Goal: Transaction & Acquisition: Purchase product/service

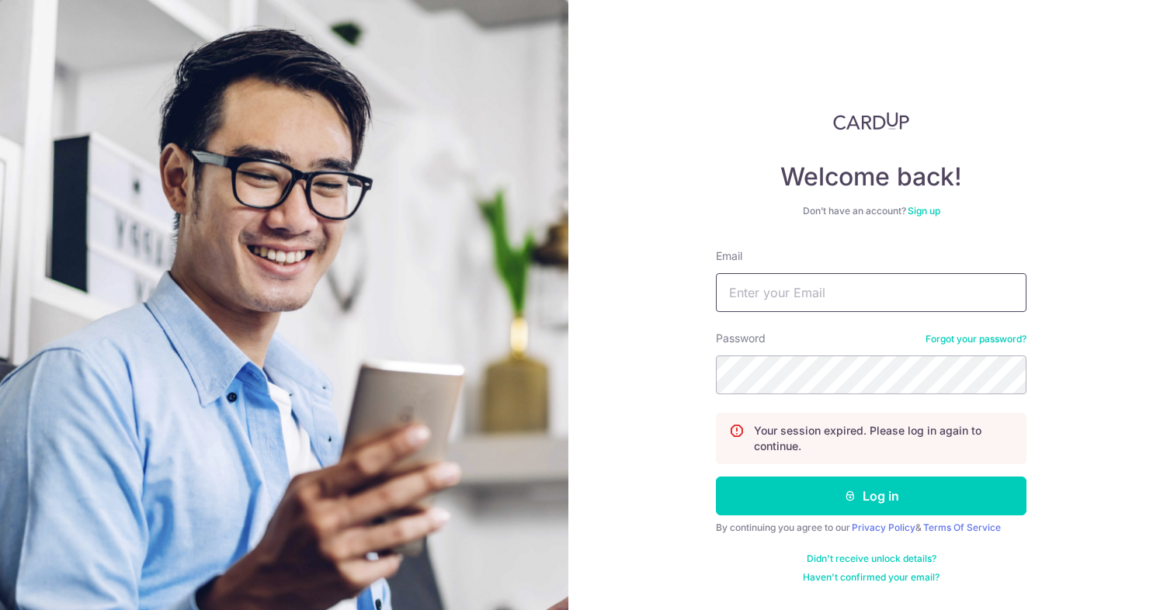
type input "pau@tiongbahrupau.sg"
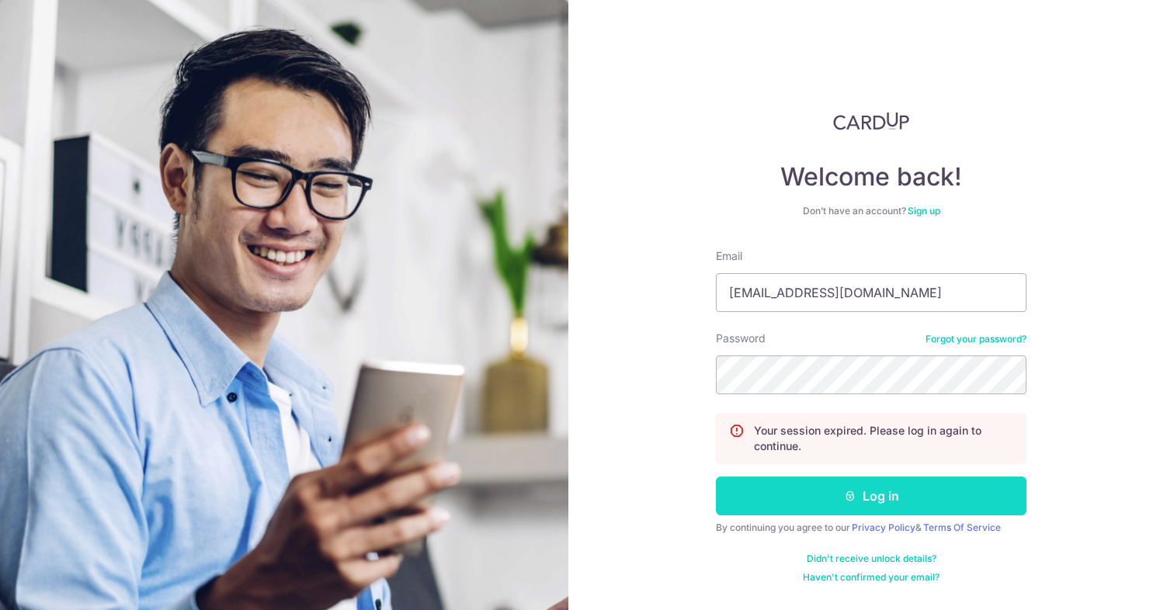
click at [875, 485] on button "Log in" at bounding box center [871, 496] width 311 height 39
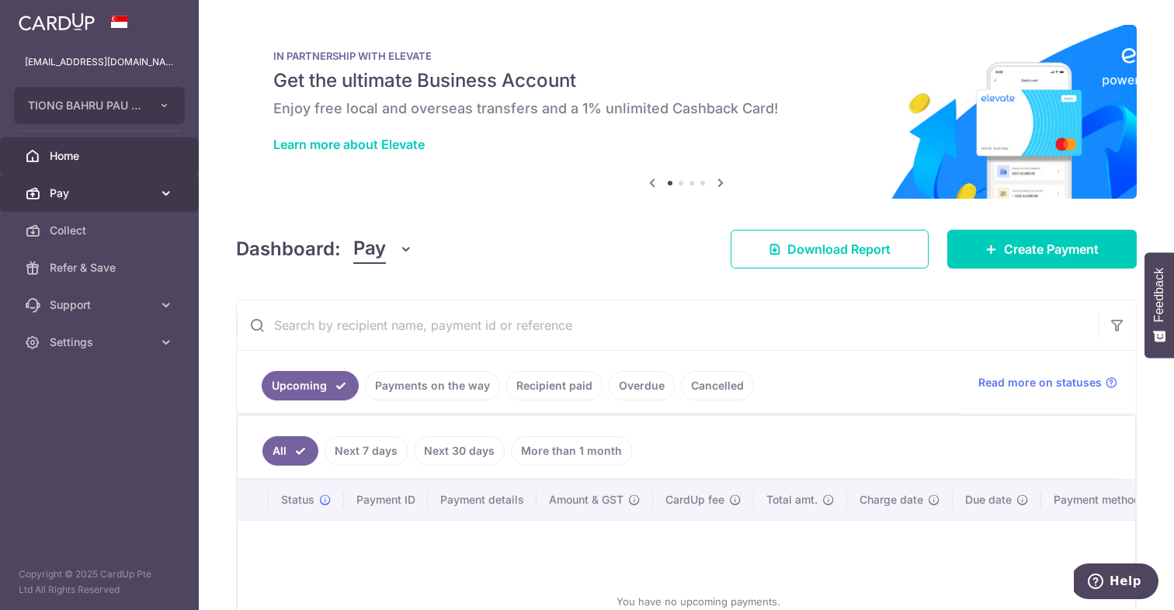
click at [148, 186] on span "Pay" at bounding box center [101, 194] width 102 height 16
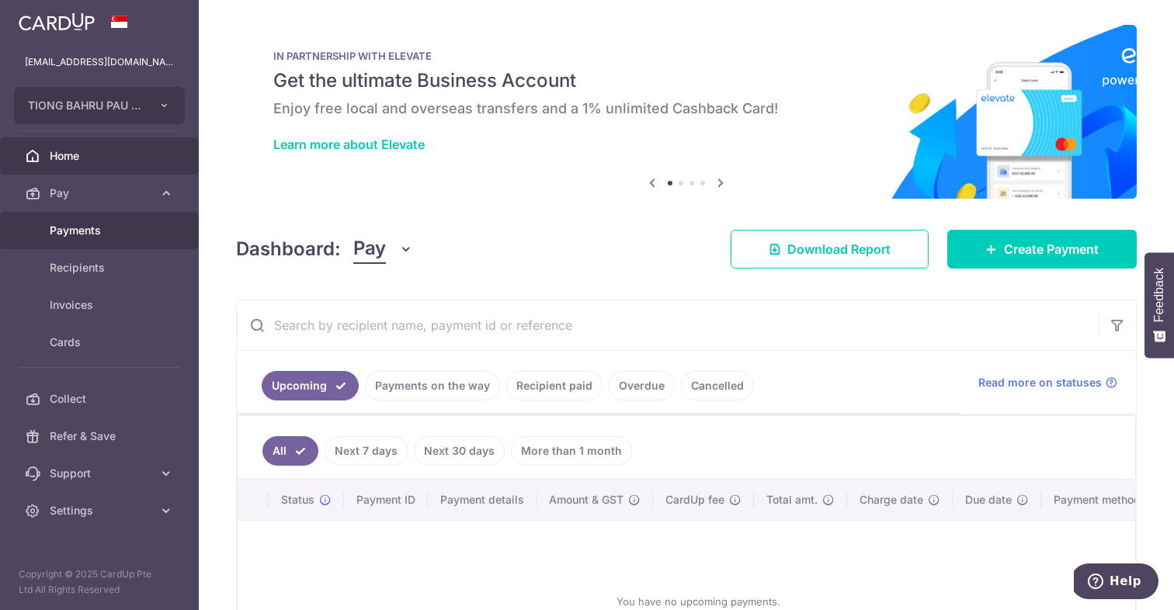
click at [98, 237] on span "Payments" at bounding box center [101, 231] width 102 height 16
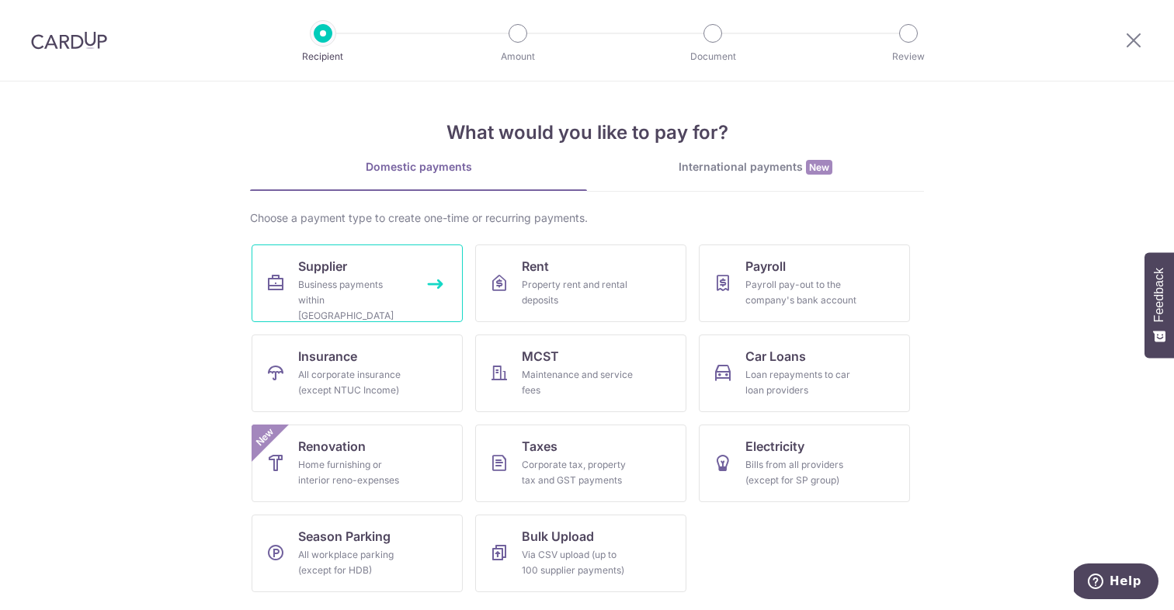
click at [369, 289] on div "Business payments within Singapore" at bounding box center [354, 300] width 112 height 47
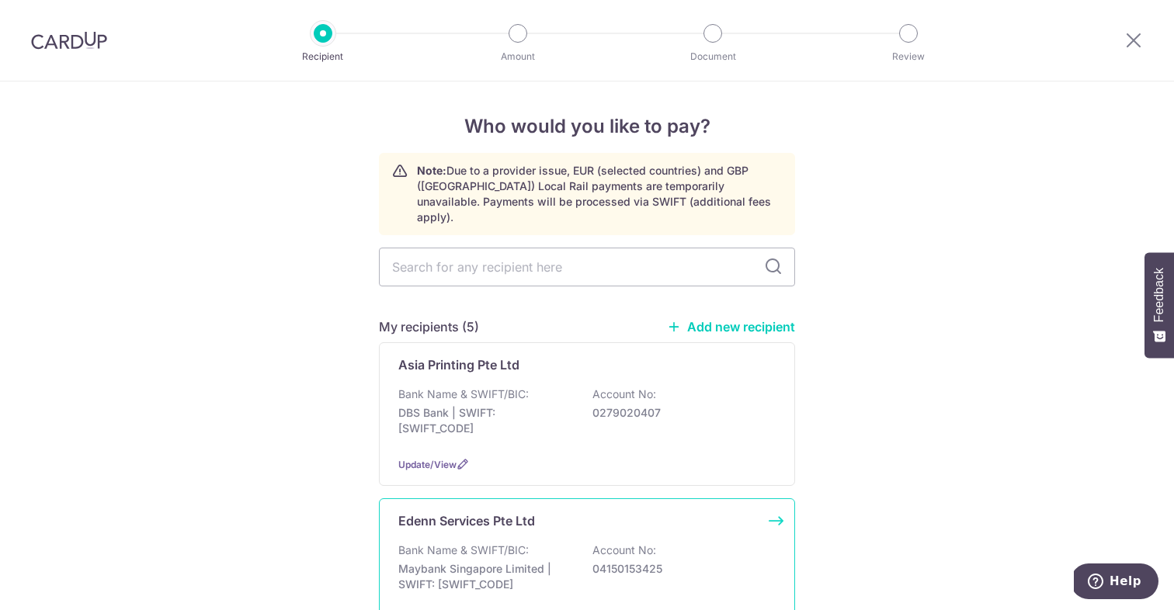
scroll to position [230, 0]
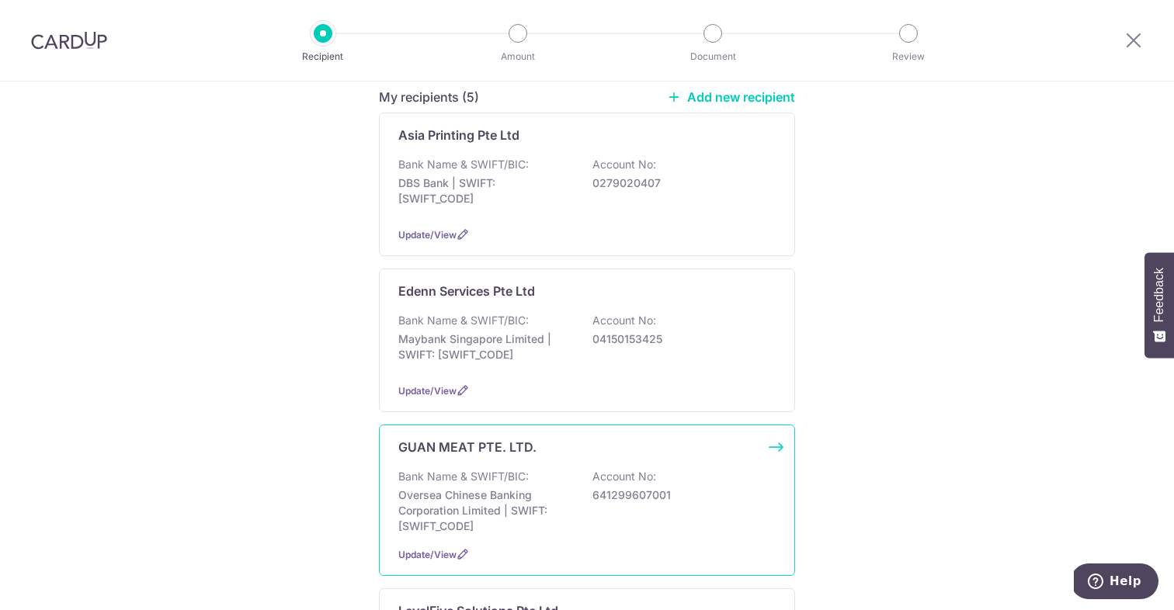
click at [469, 469] on p "Bank Name & SWIFT/BIC:" at bounding box center [463, 477] width 130 height 16
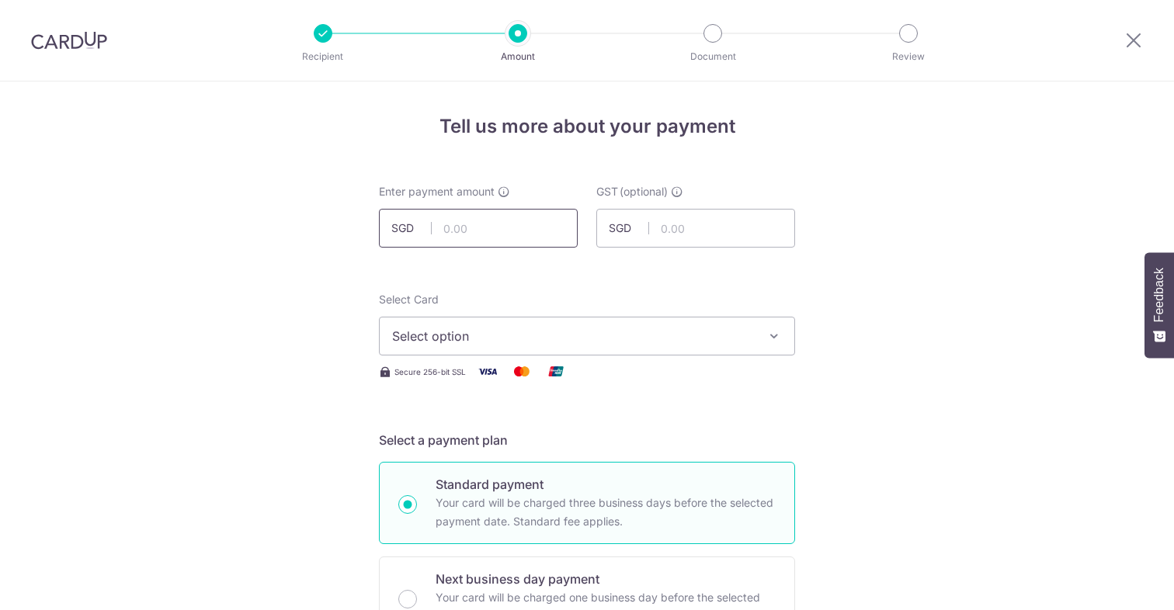
click at [449, 226] on input "text" at bounding box center [478, 228] width 199 height 39
type input "81,693.13"
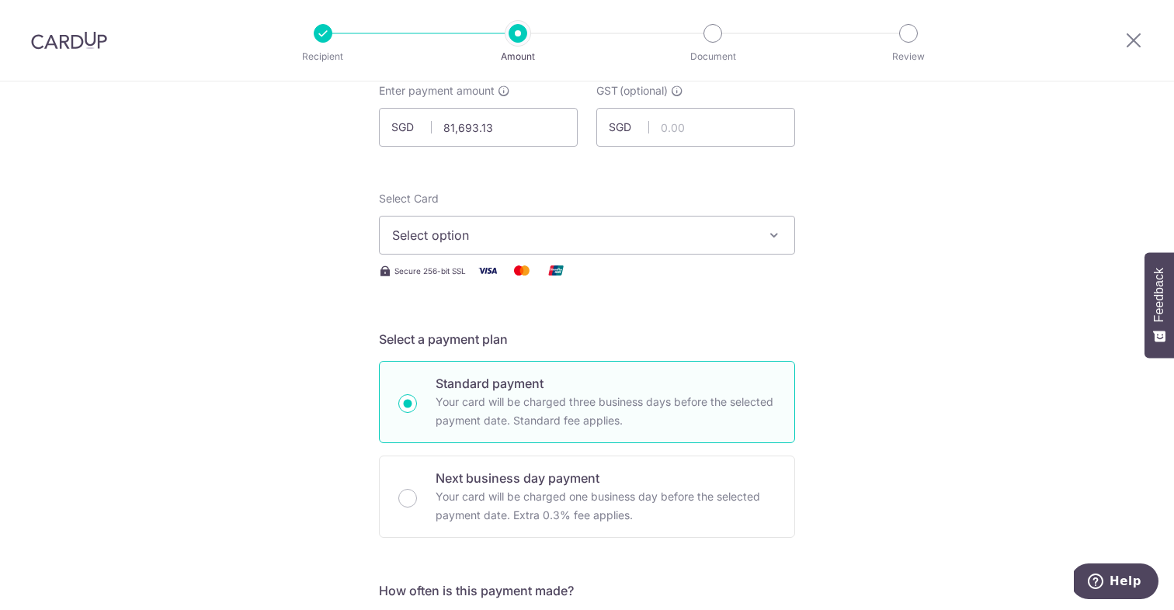
click at [675, 241] on span "Select option" at bounding box center [573, 235] width 362 height 19
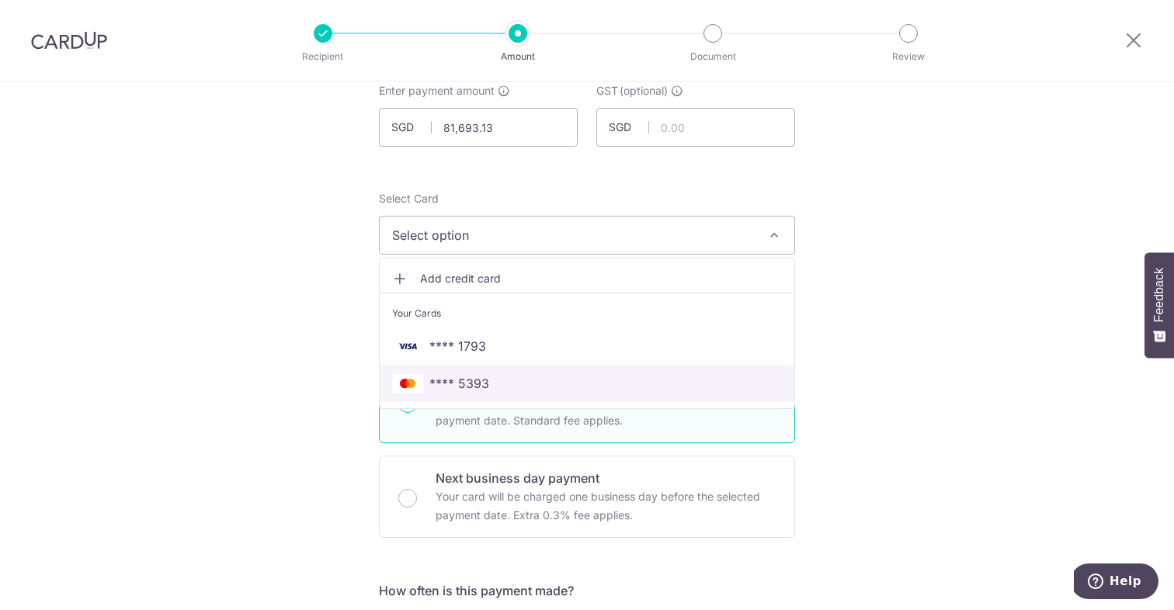
click at [593, 394] on link "**** 5393" at bounding box center [587, 383] width 415 height 37
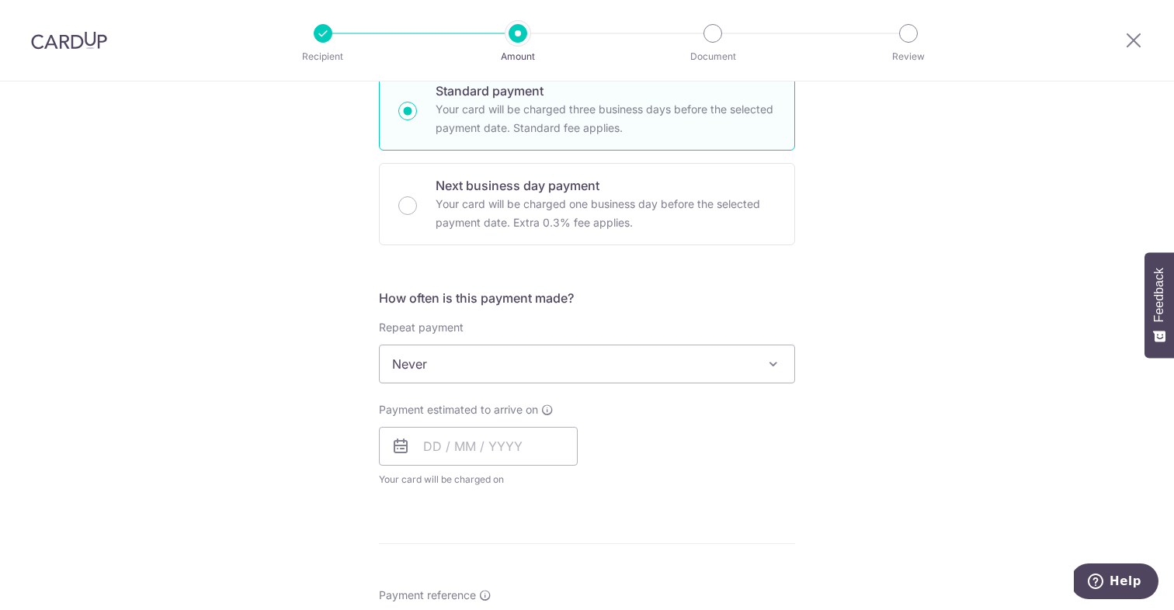
scroll to position [404, 0]
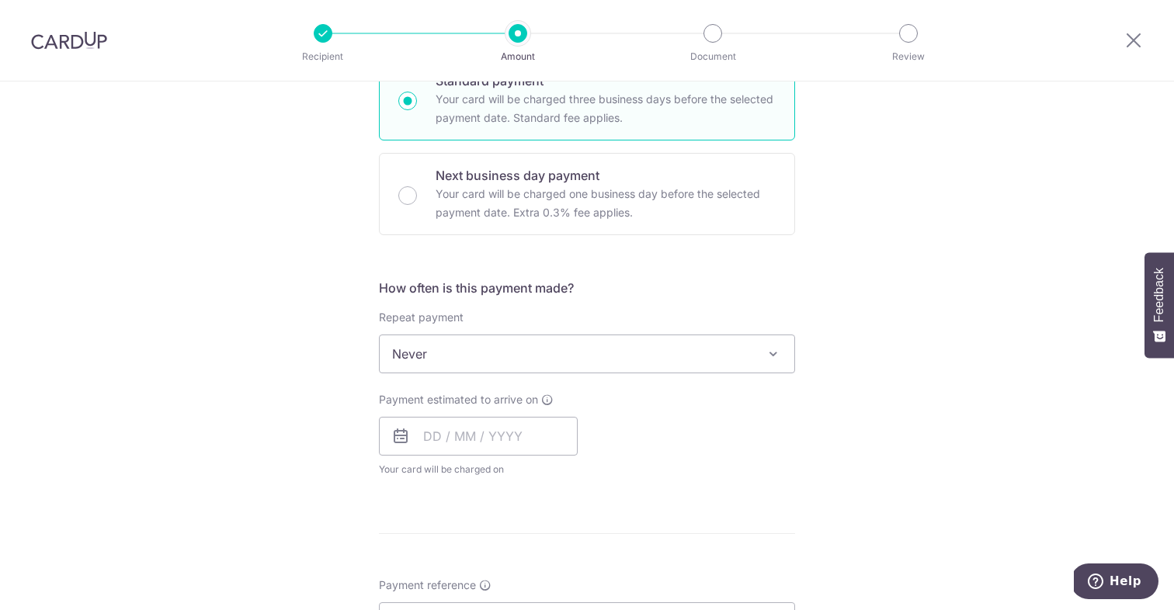
click at [519, 352] on span "Never" at bounding box center [587, 353] width 415 height 37
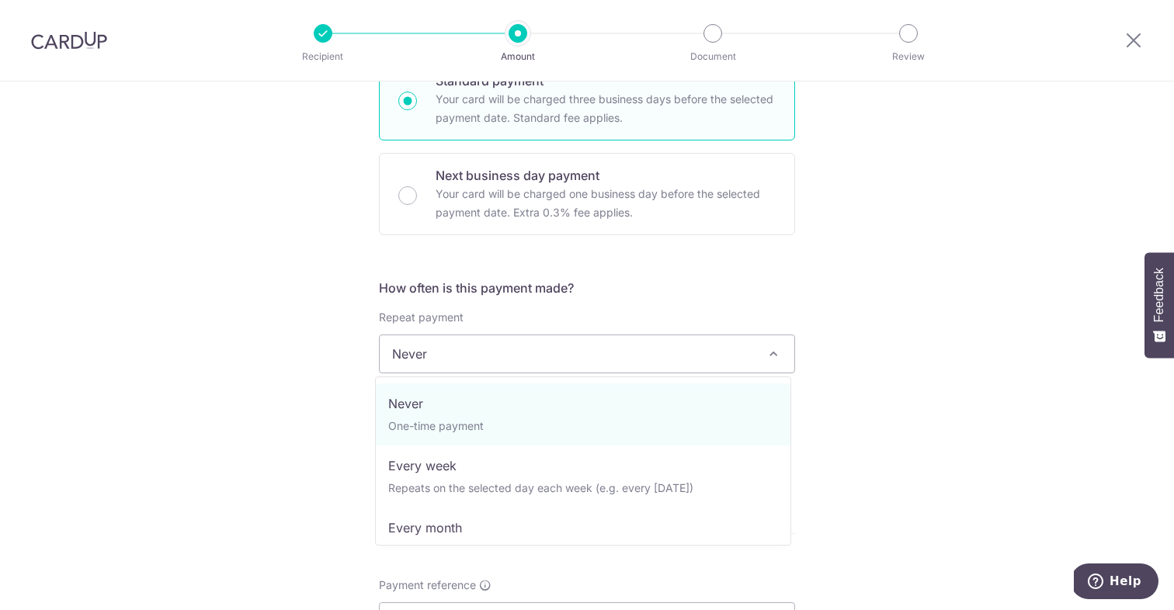
click at [956, 346] on div "Tell us more about your payment Enter payment amount SGD 81,693.13 81693.13 GST…" at bounding box center [587, 432] width 1174 height 1508
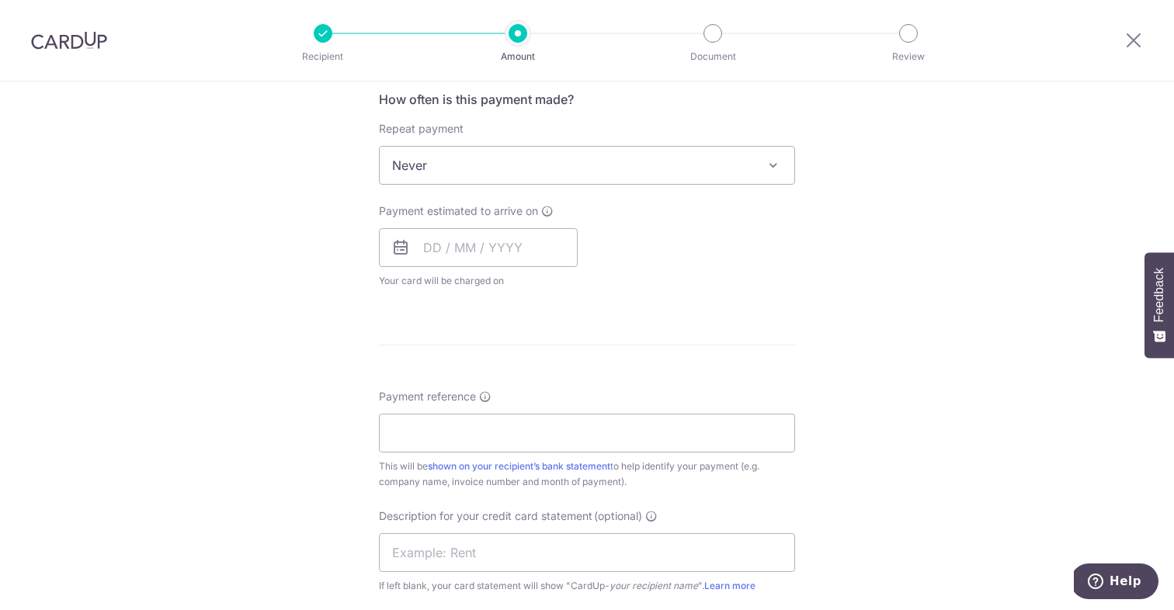
scroll to position [697, 0]
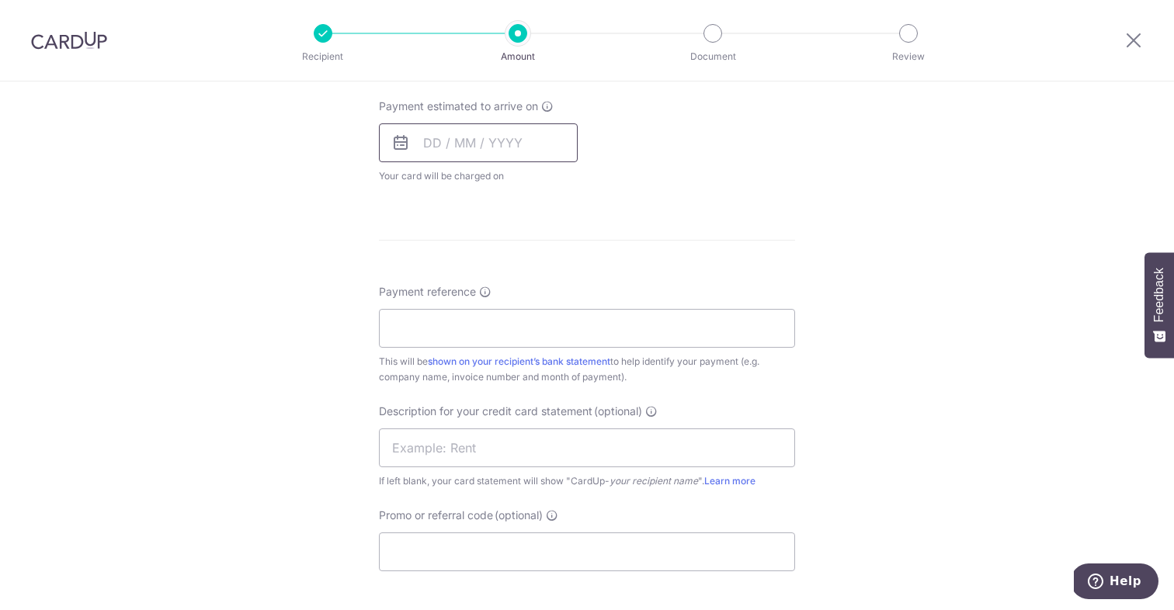
click at [418, 154] on input "text" at bounding box center [478, 142] width 199 height 39
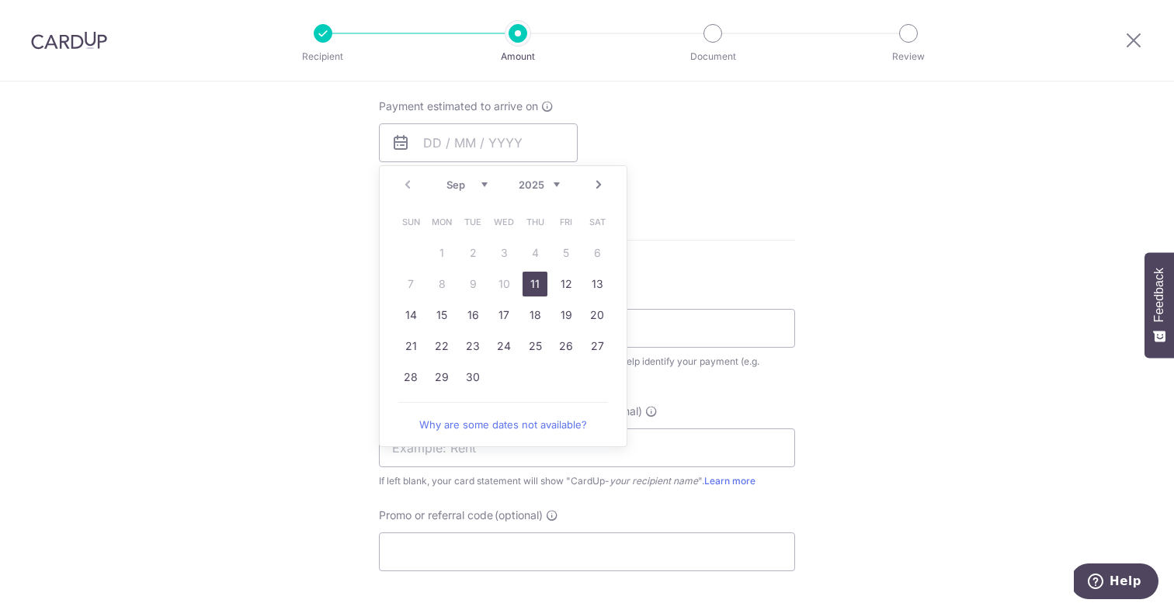
click at [529, 283] on link "11" at bounding box center [534, 284] width 25 height 25
type input "11/09/2025"
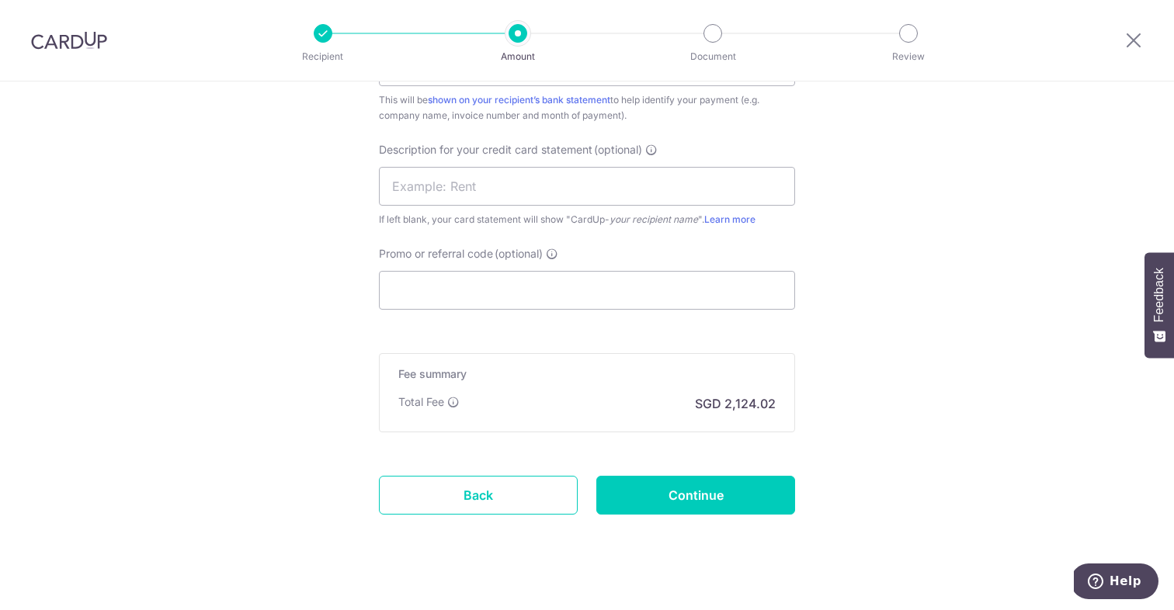
scroll to position [831, 0]
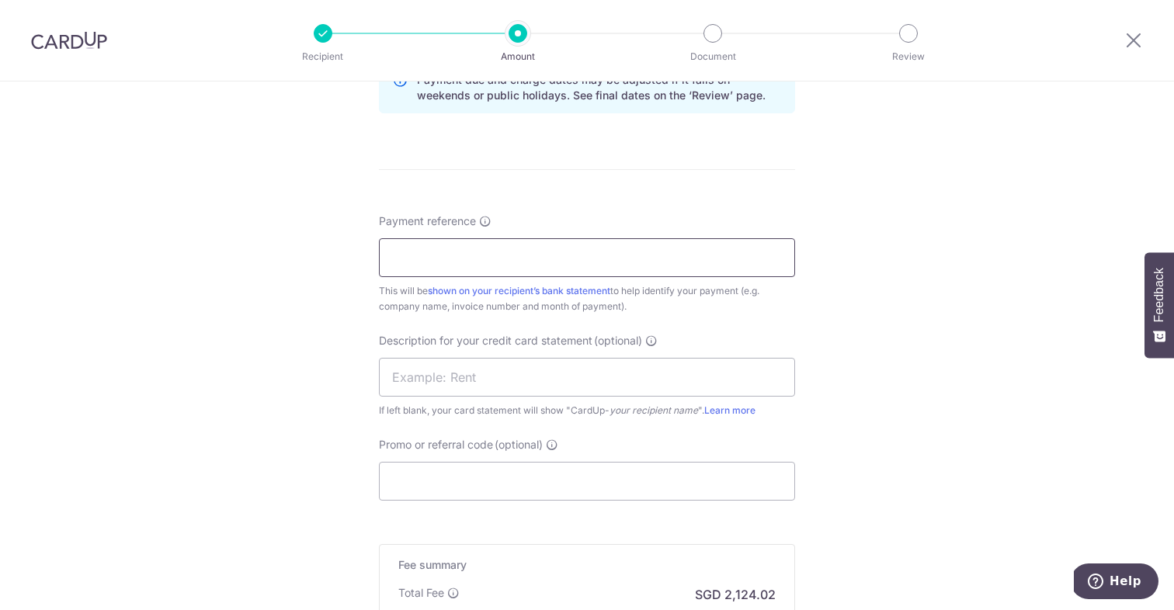
click at [443, 259] on input "Payment reference" at bounding box center [587, 257] width 416 height 39
click at [508, 260] on input "Guan Meat Pte Ltd June Invoice SYEH" at bounding box center [587, 257] width 416 height 39
click at [585, 256] on input "Guan Meat Pte Ltd Aug Invoice SYEH" at bounding box center [587, 257] width 416 height 39
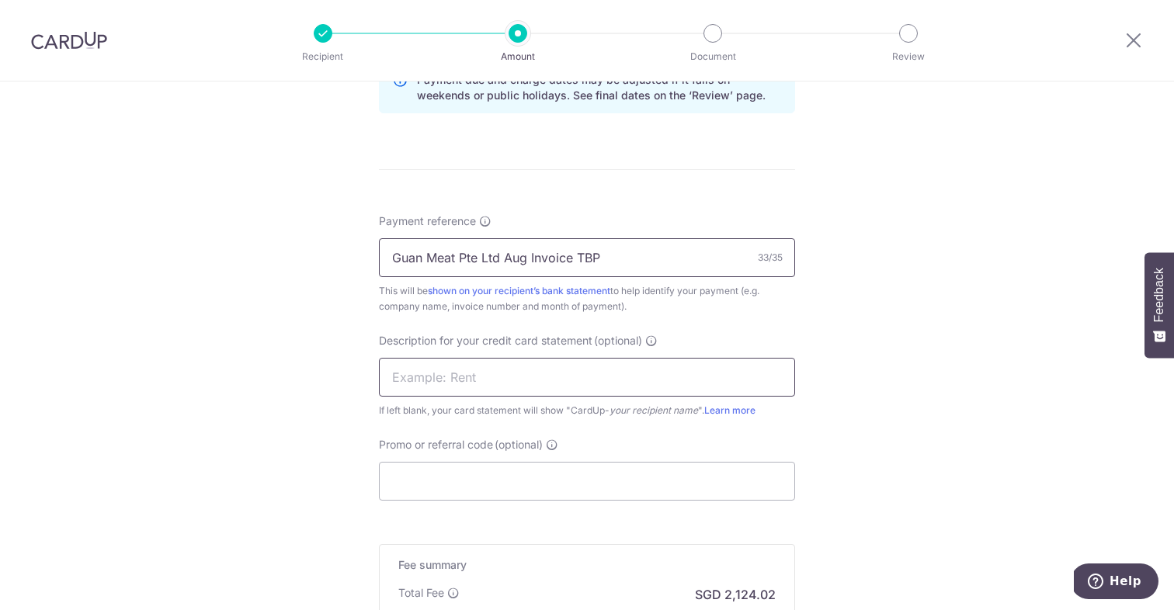
type input "Guan Meat Pte Ltd Aug Invoice TBP"
click at [503, 386] on input "text" at bounding box center [587, 377] width 416 height 39
click at [989, 390] on div "Tell us more about your payment Enter payment amount SGD 81,693.13 81693.13 GST…" at bounding box center [587, 36] width 1174 height 1572
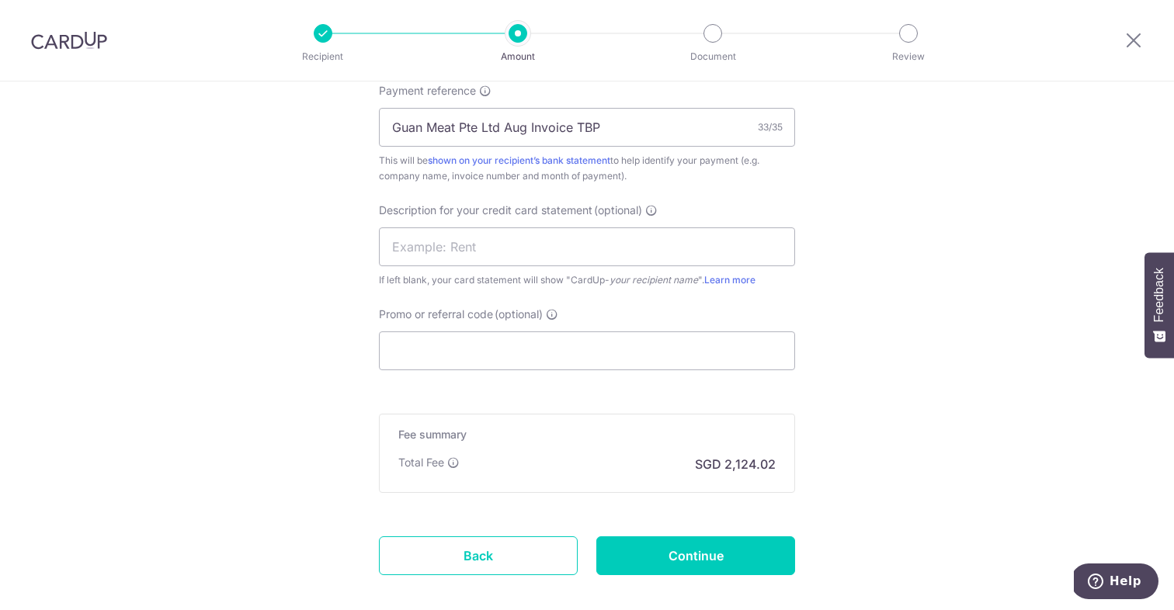
scroll to position [1043, 0]
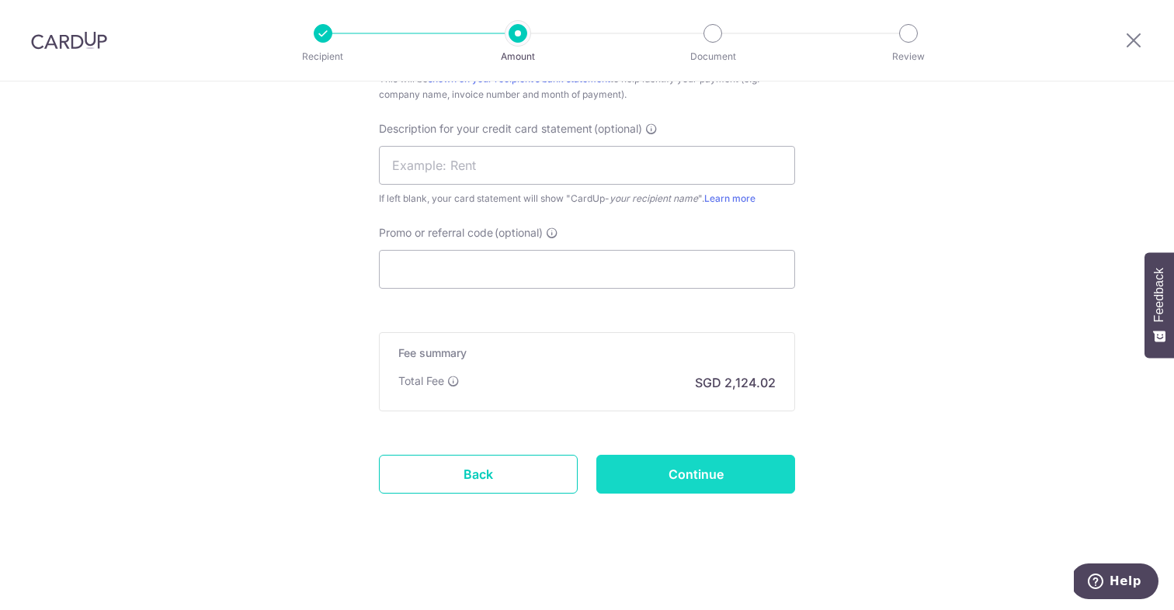
click at [734, 470] on input "Continue" at bounding box center [695, 474] width 199 height 39
type input "Create Schedule"
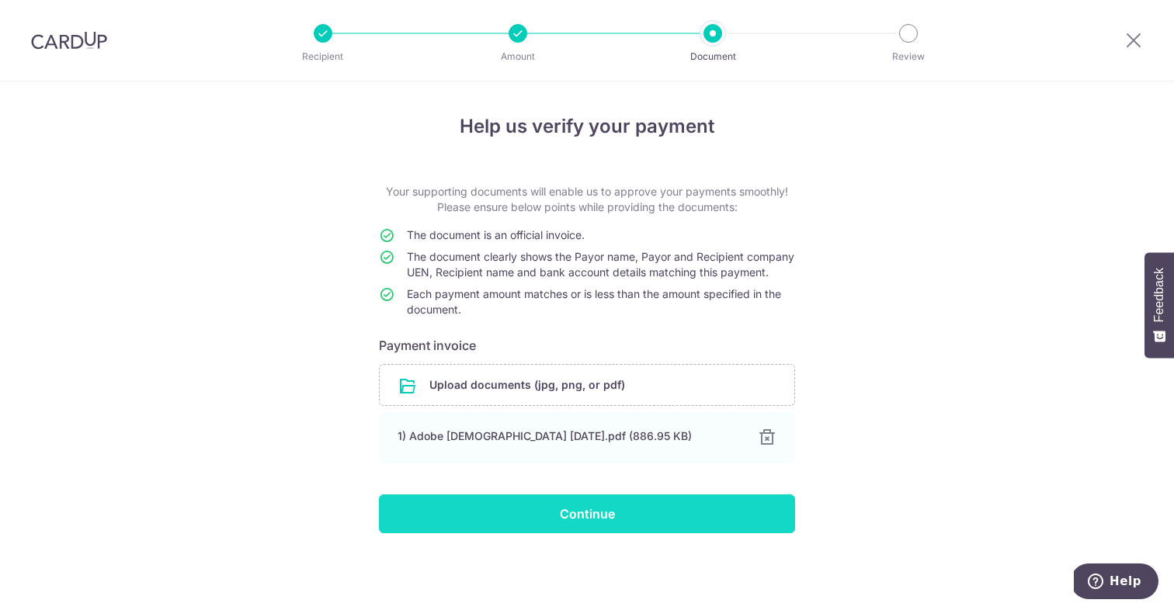
click at [605, 533] on input "Continue" at bounding box center [587, 513] width 416 height 39
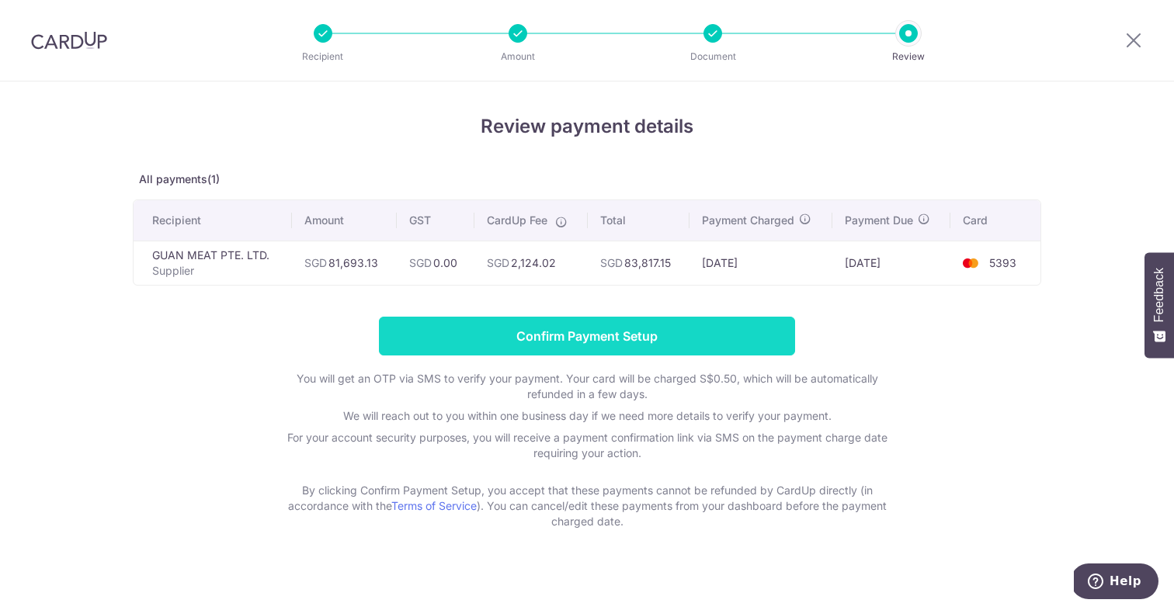
click at [669, 333] on input "Confirm Payment Setup" at bounding box center [587, 336] width 416 height 39
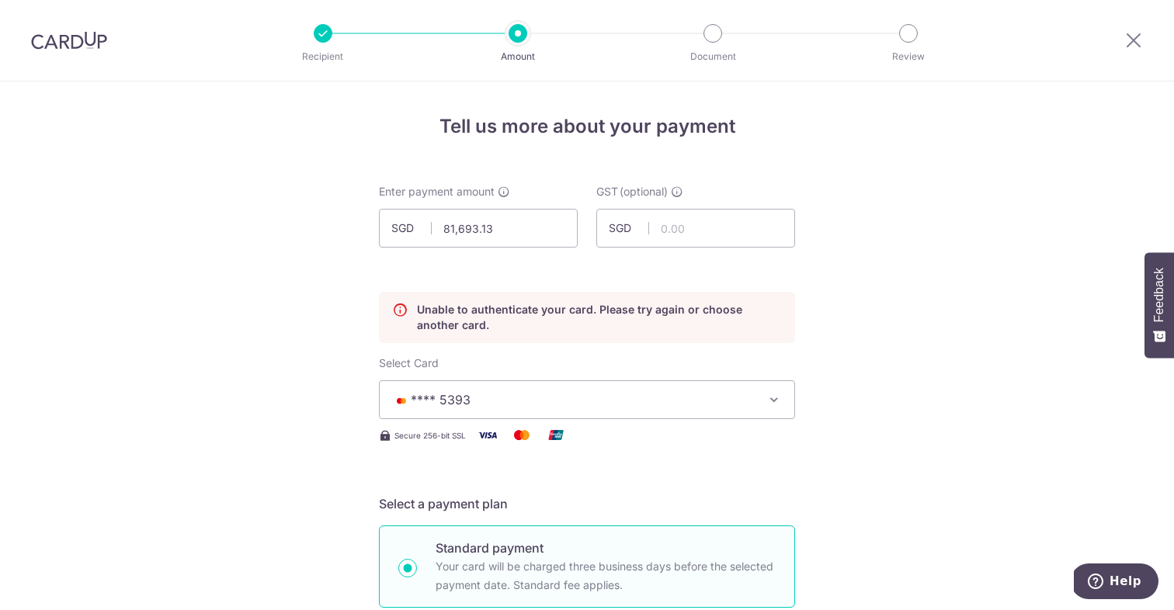
click at [558, 354] on div "Unable to authenticate your card. Please try again or choose another card. Sele…" at bounding box center [587, 371] width 416 height 159
click at [531, 234] on input "81,693.13" at bounding box center [478, 228] width 199 height 39
click at [531, 235] on input "81,693.13" at bounding box center [478, 228] width 199 height 39
type input "50,000.00"
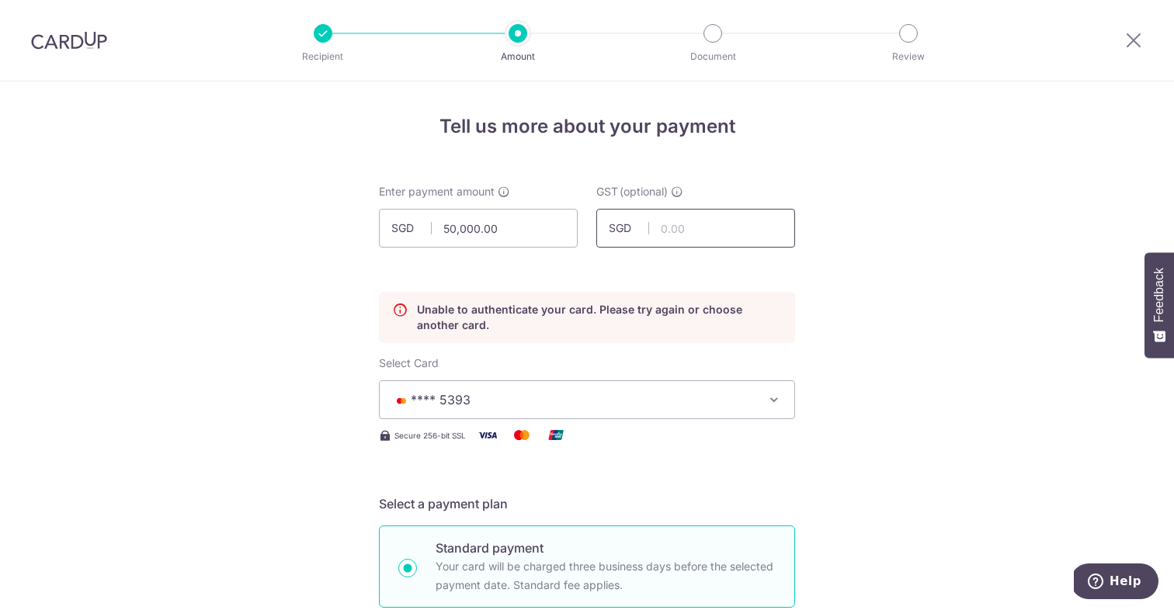
click at [753, 227] on input "text" at bounding box center [695, 228] width 199 height 39
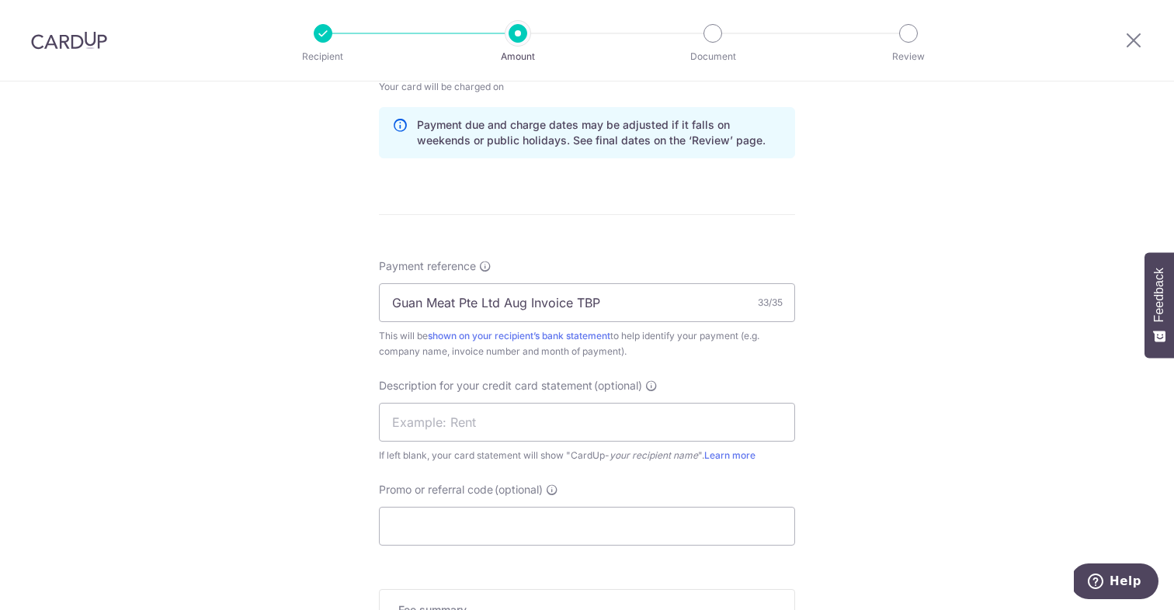
scroll to position [1107, 0]
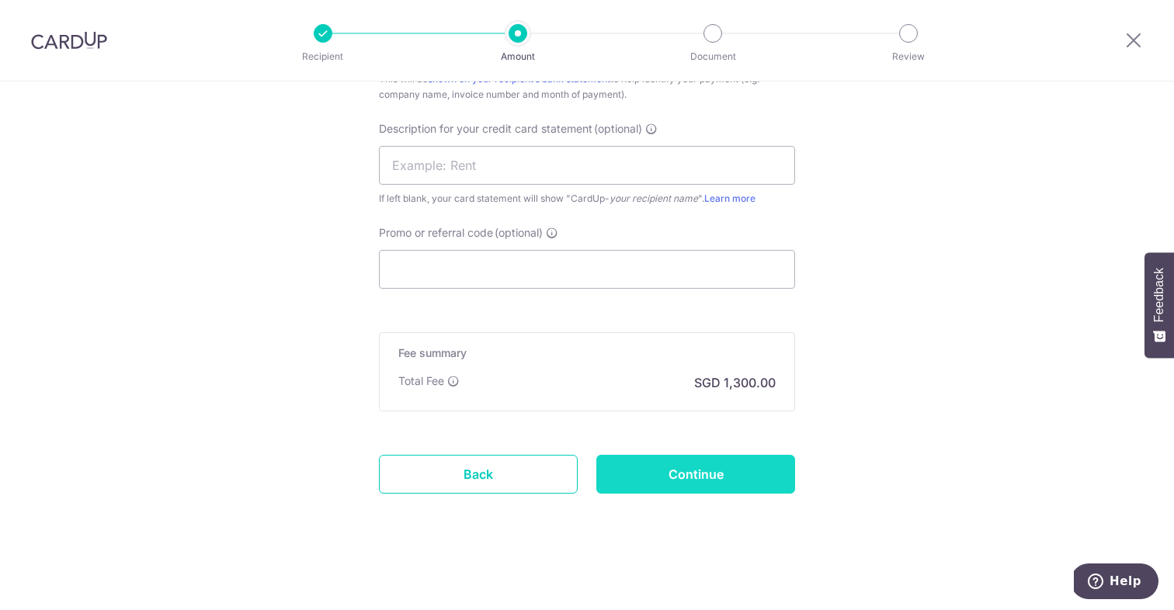
click at [707, 478] on input "Continue" at bounding box center [695, 474] width 199 height 39
type input "Update Schedule"
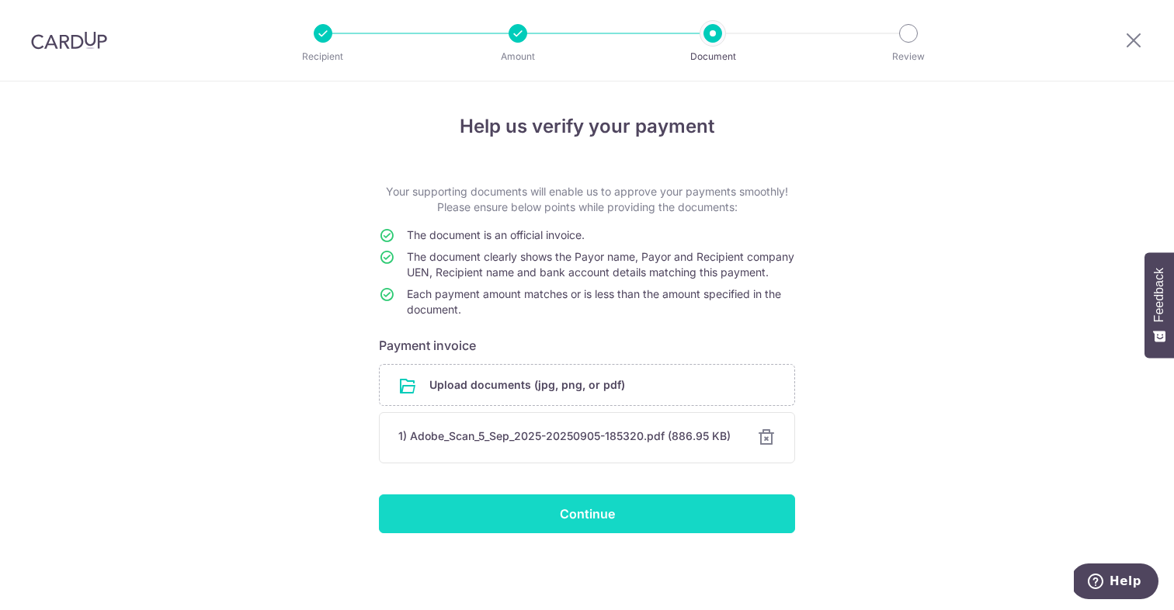
click at [642, 526] on input "Continue" at bounding box center [587, 513] width 416 height 39
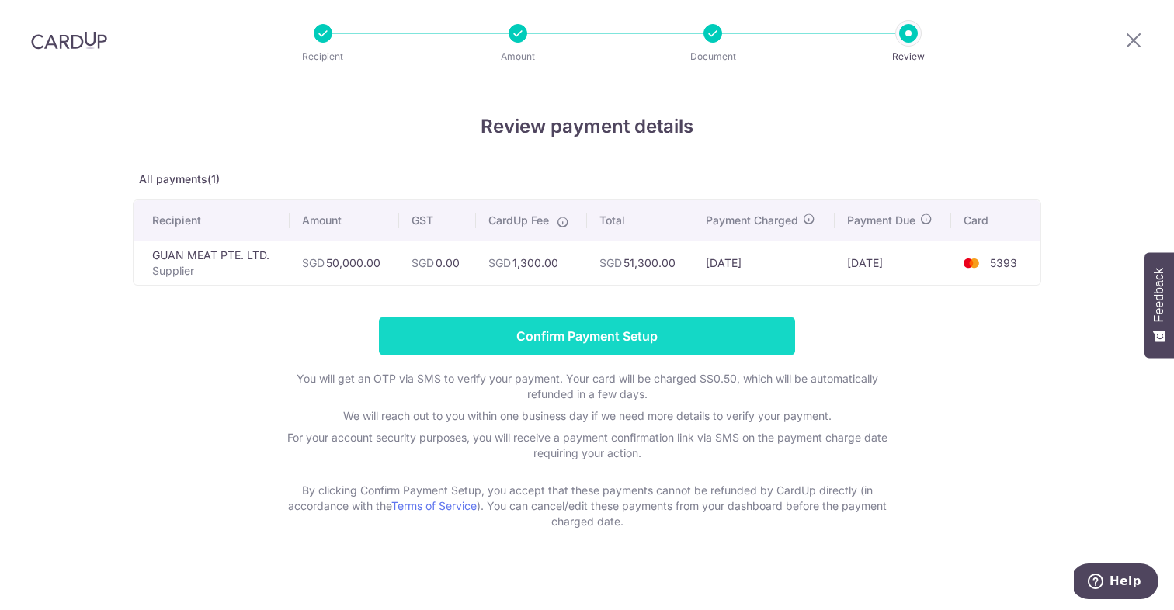
click at [745, 338] on input "Confirm Payment Setup" at bounding box center [587, 336] width 416 height 39
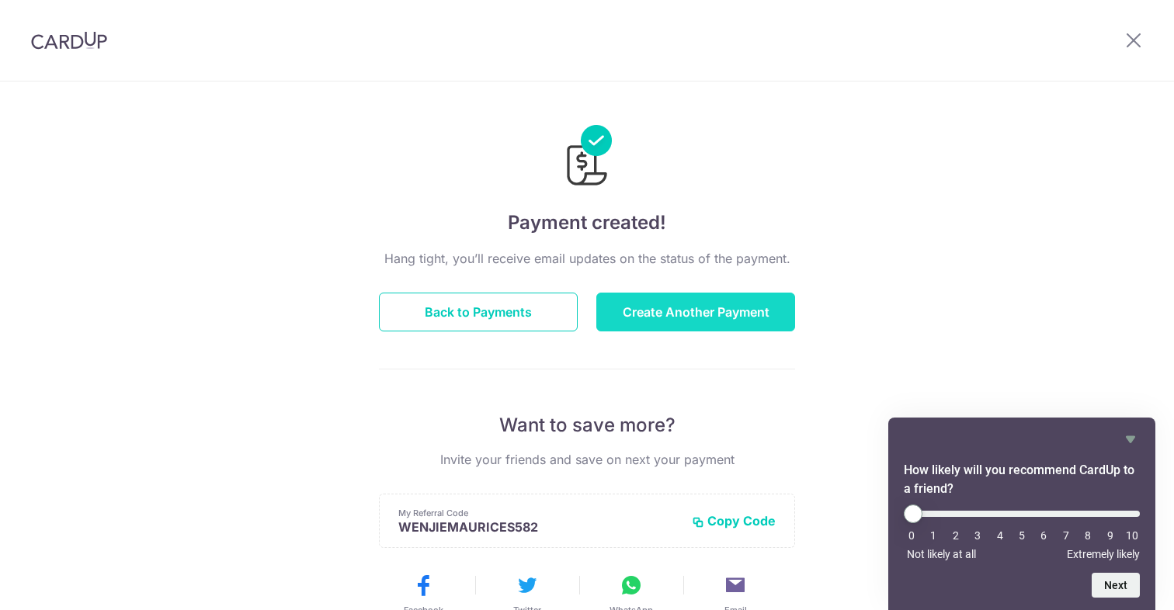
click at [638, 312] on button "Create Another Payment" at bounding box center [695, 312] width 199 height 39
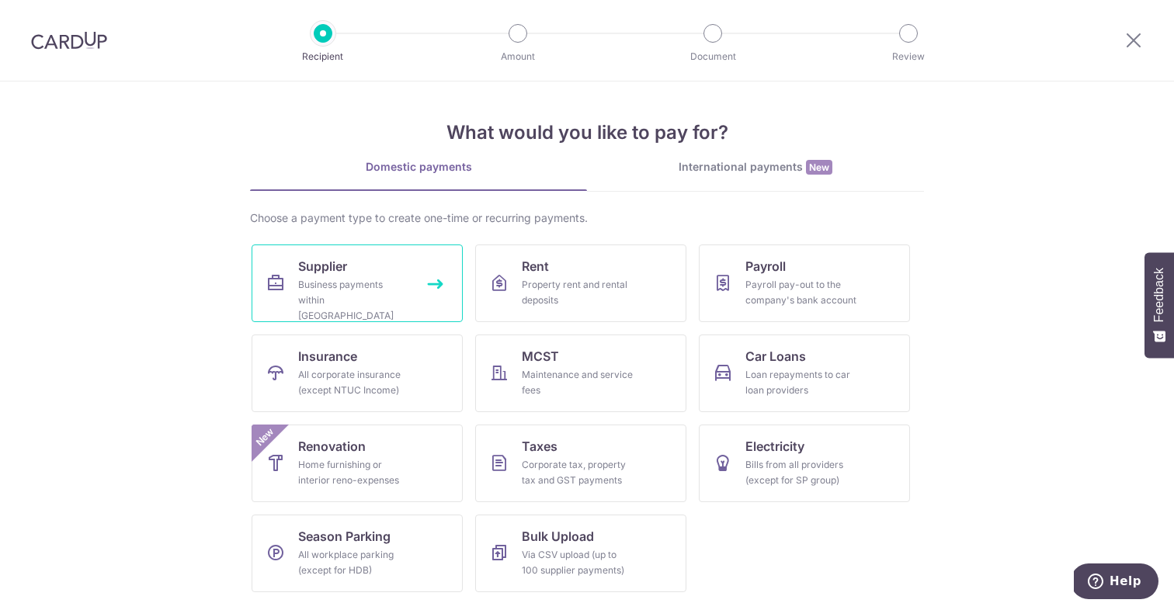
click at [290, 294] on link "Supplier Business payments within Singapore" at bounding box center [357, 284] width 211 height 78
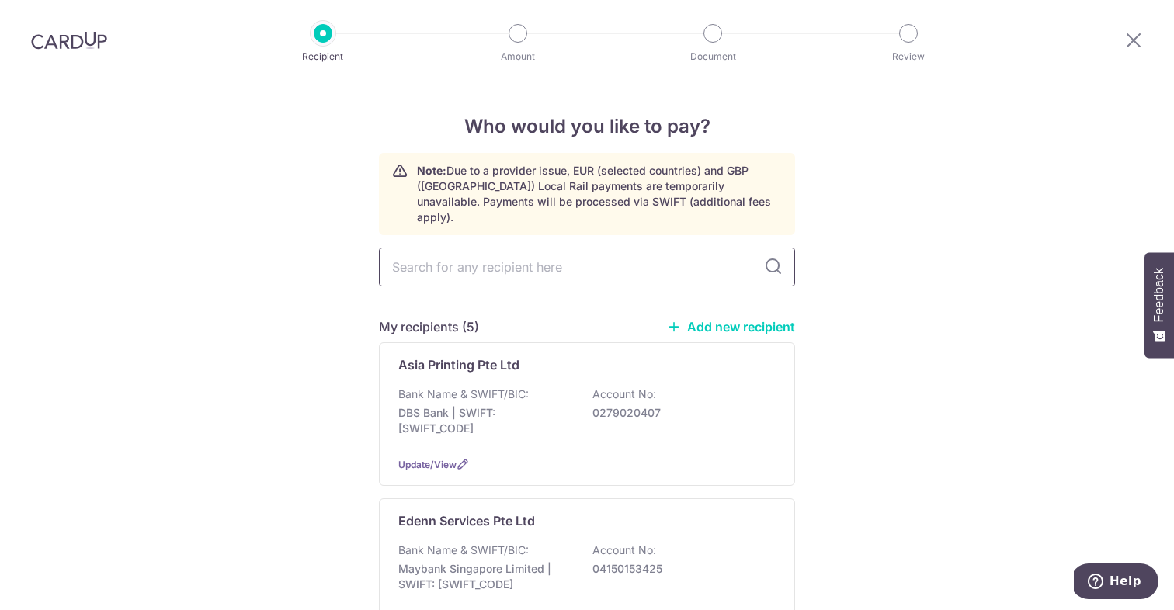
scroll to position [399, 0]
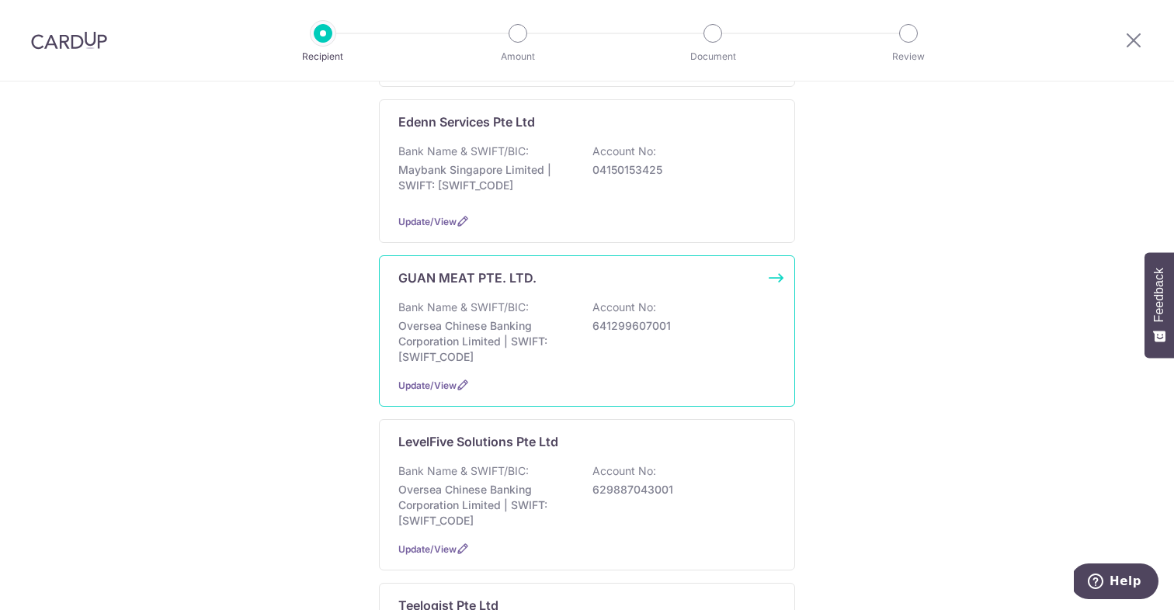
click at [470, 326] on p "Oversea Chinese Banking Corporation Limited | SWIFT: [SWIFT_CODE]" at bounding box center [485, 341] width 174 height 47
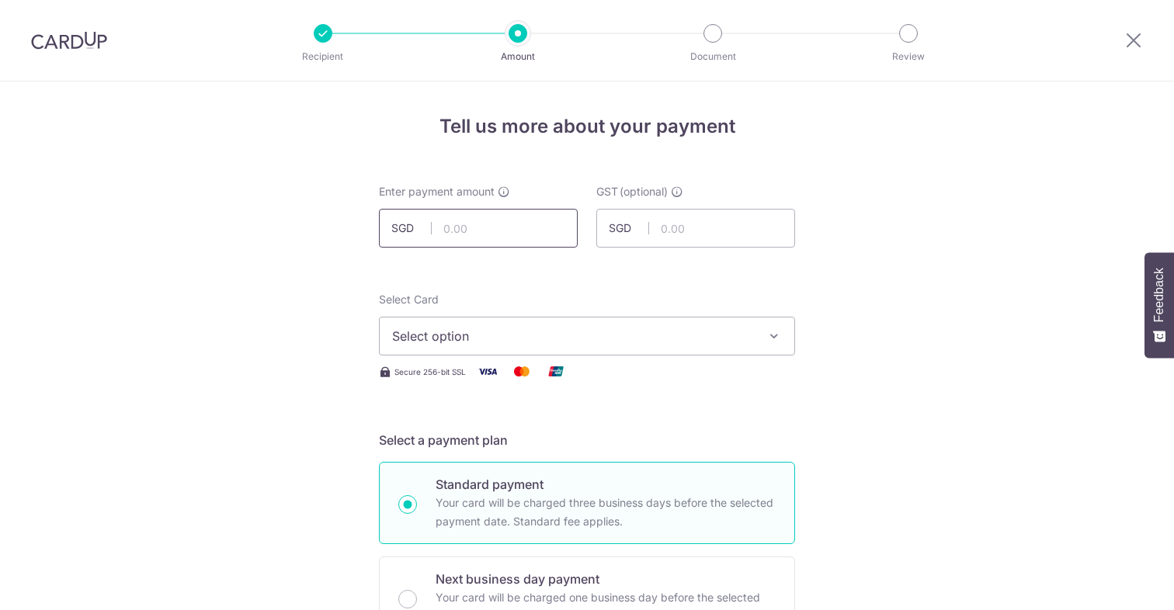
click at [473, 233] on input "text" at bounding box center [478, 228] width 199 height 39
type input "31,693.13"
click at [721, 331] on span "Select option" at bounding box center [573, 336] width 362 height 19
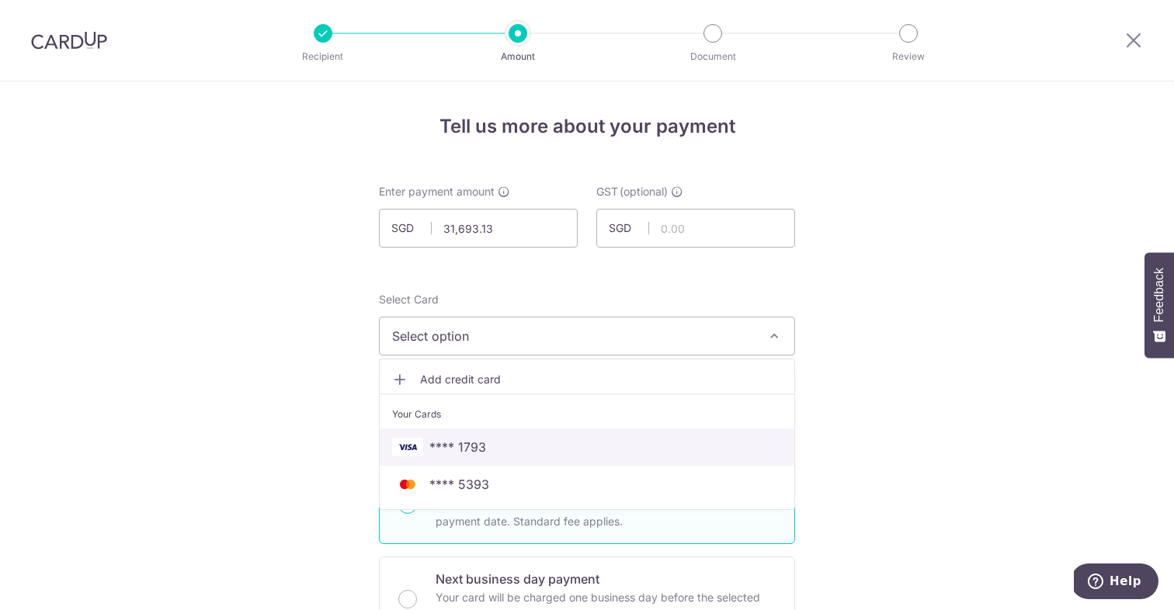
click at [624, 437] on link "**** 1793" at bounding box center [587, 446] width 415 height 37
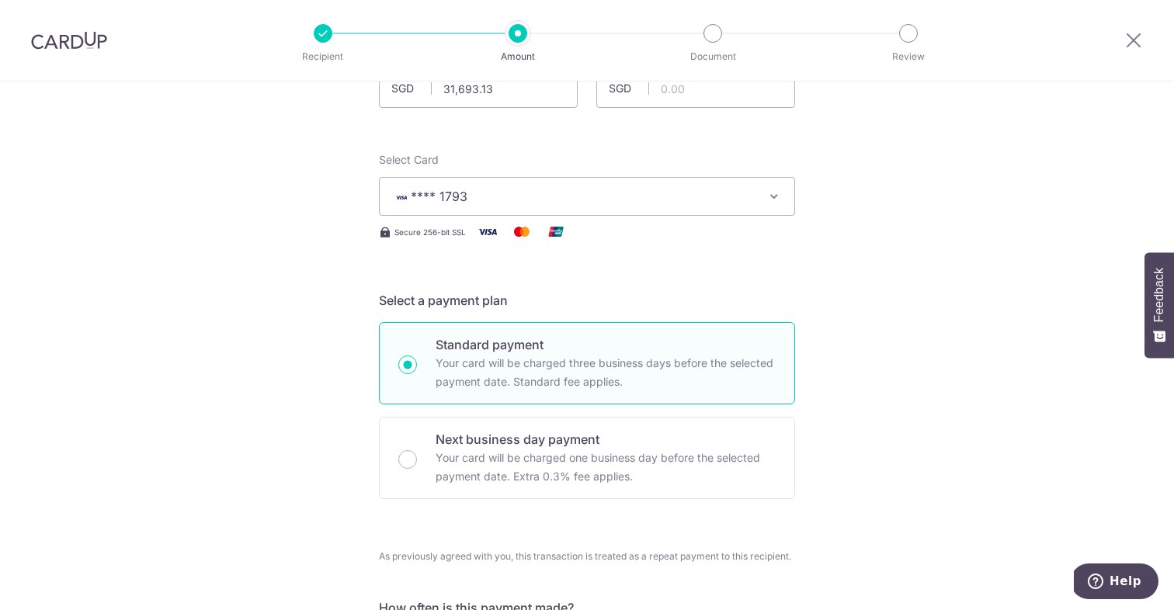
scroll to position [573, 0]
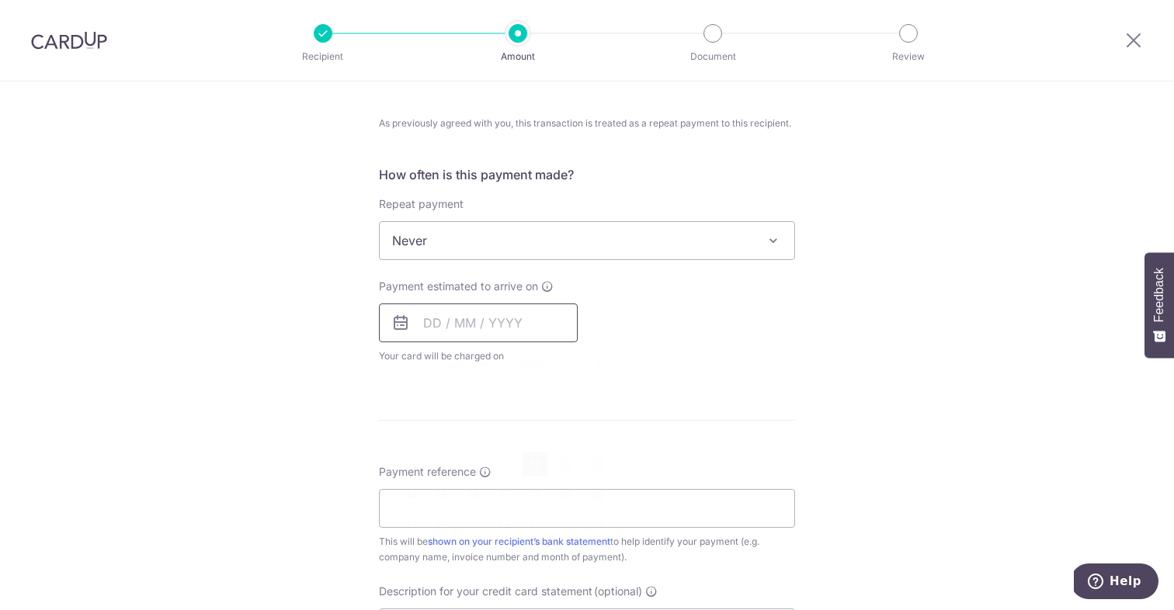
click at [449, 326] on input "text" at bounding box center [478, 323] width 199 height 39
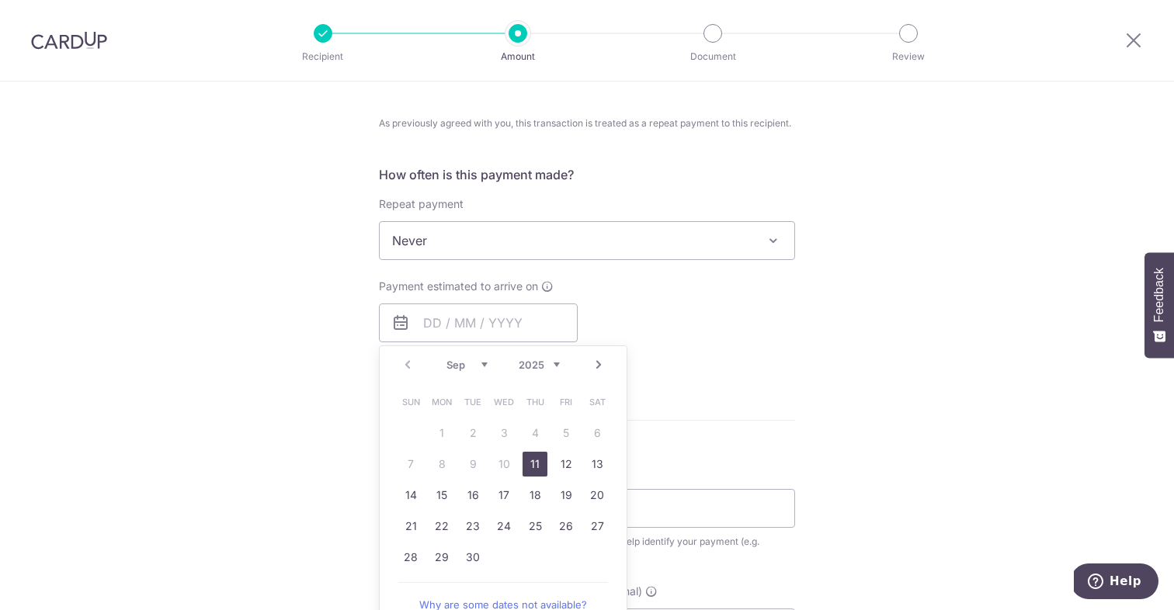
click at [531, 462] on link "11" at bounding box center [534, 464] width 25 height 25
type input "[DATE]"
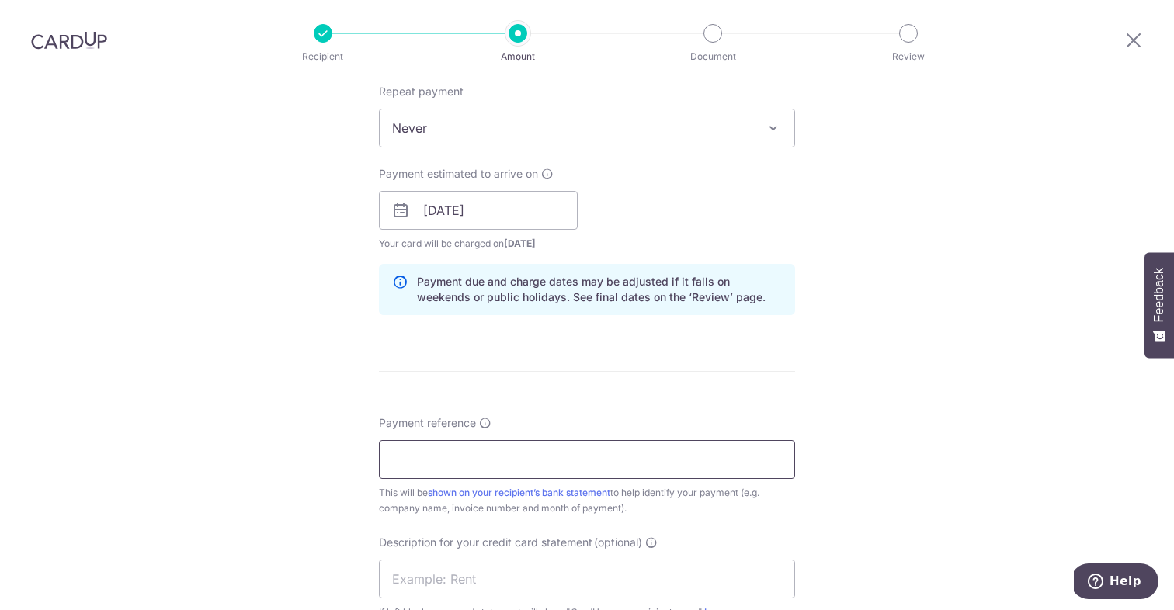
scroll to position [706, 0]
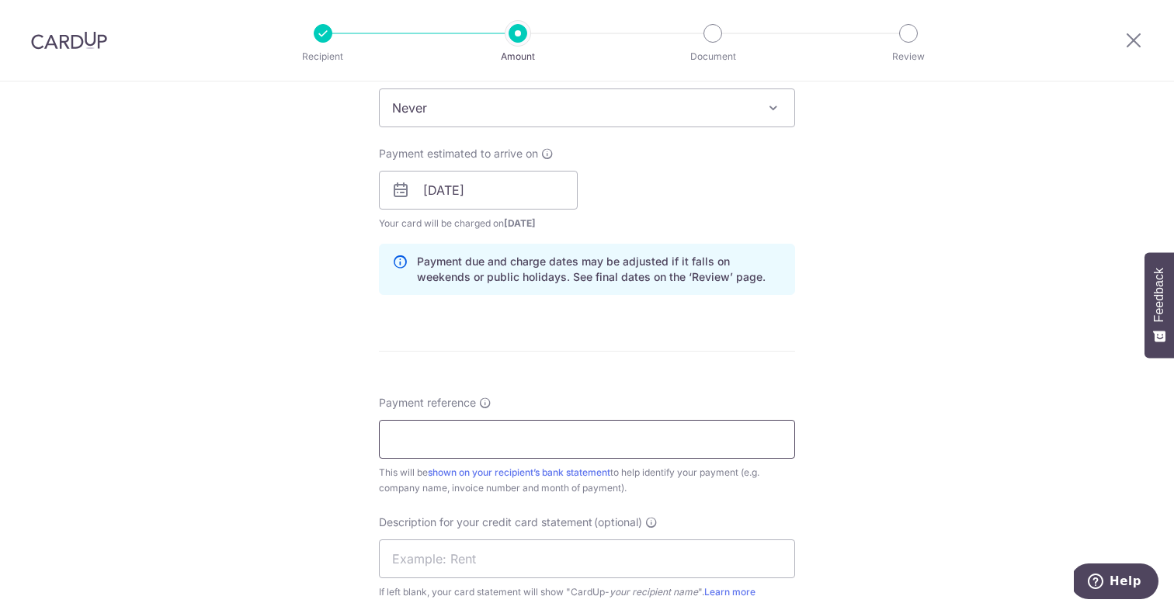
click at [536, 431] on input "Payment reference" at bounding box center [587, 439] width 416 height 39
type input "Guan Meat Pte Ltd Aug Invoice TBP"
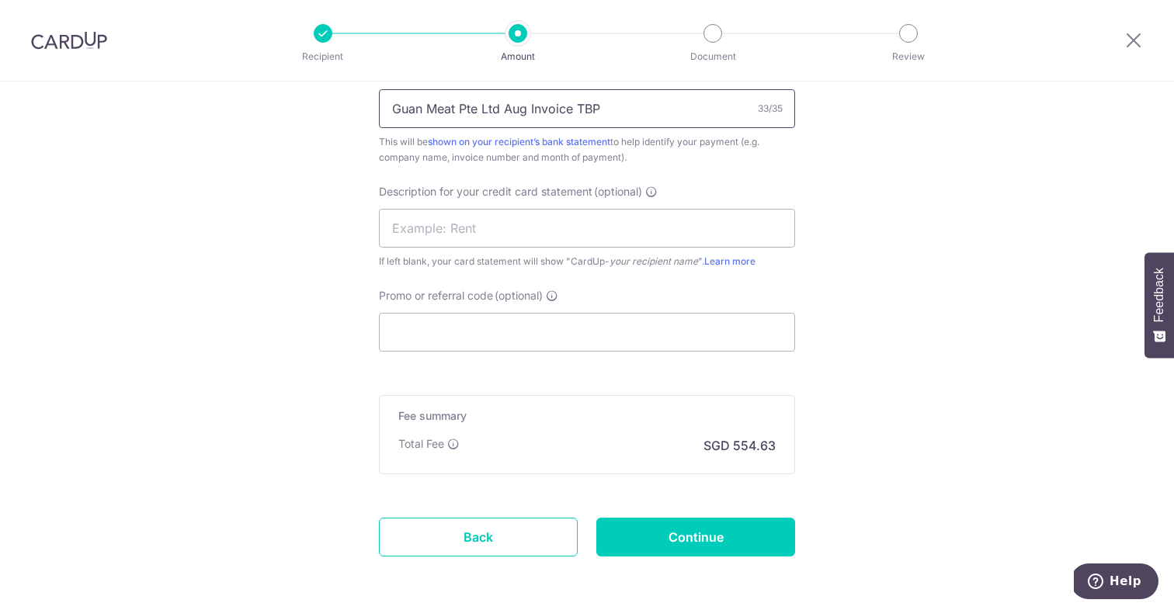
scroll to position [1099, 0]
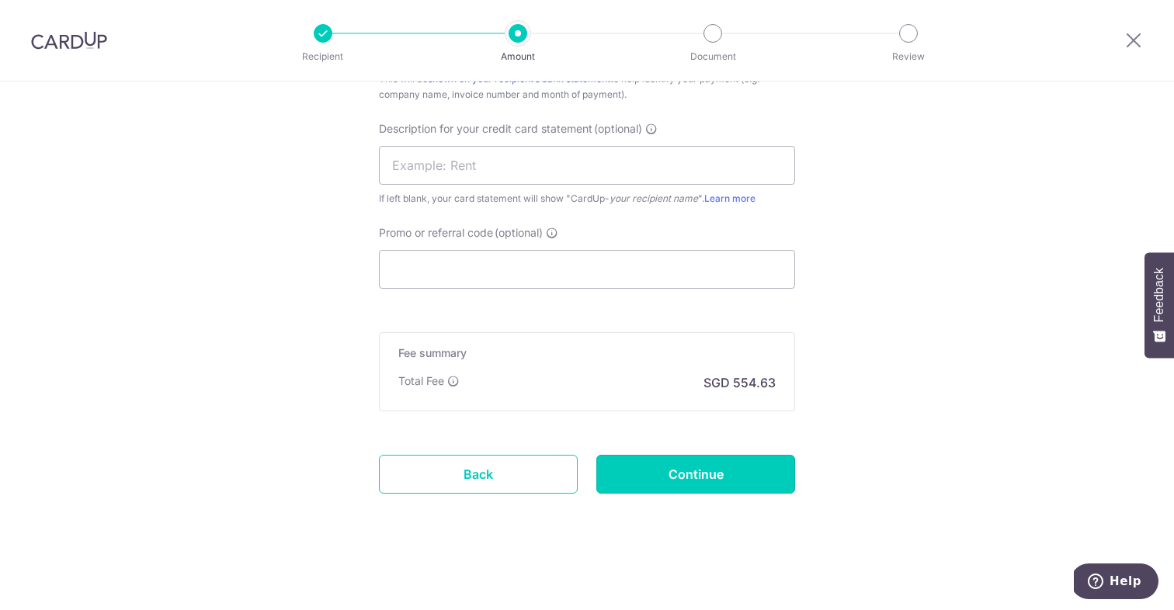
drag, startPoint x: 640, startPoint y: 474, endPoint x: 662, endPoint y: 481, distance: 22.8
click at [661, 481] on input "Continue" at bounding box center [695, 474] width 199 height 39
type input "Create Schedule"
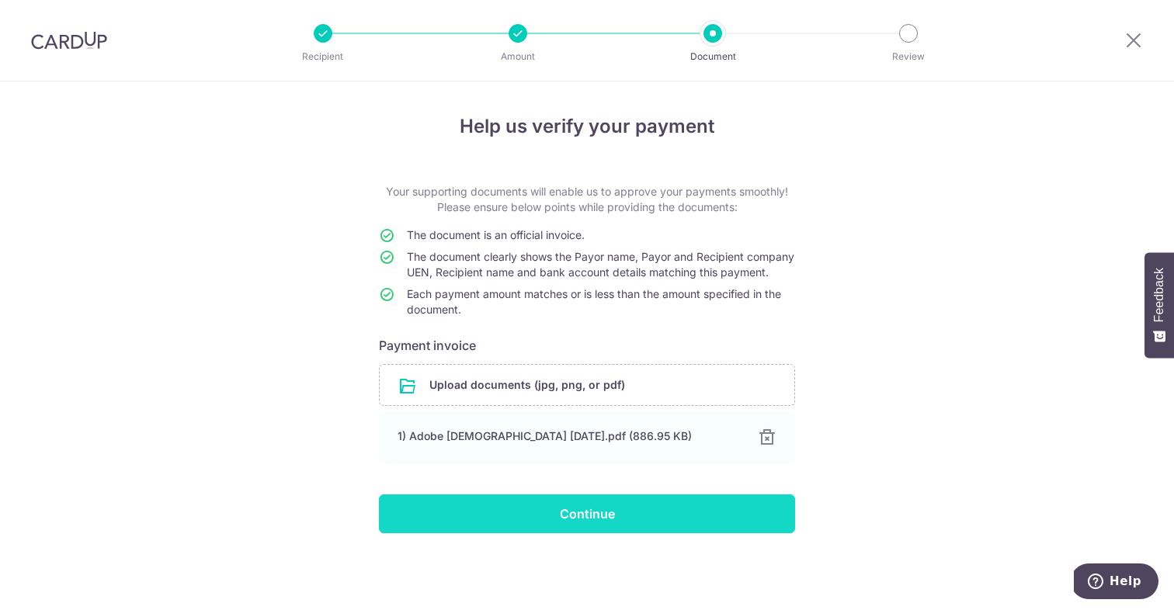
click at [602, 532] on input "Continue" at bounding box center [587, 513] width 416 height 39
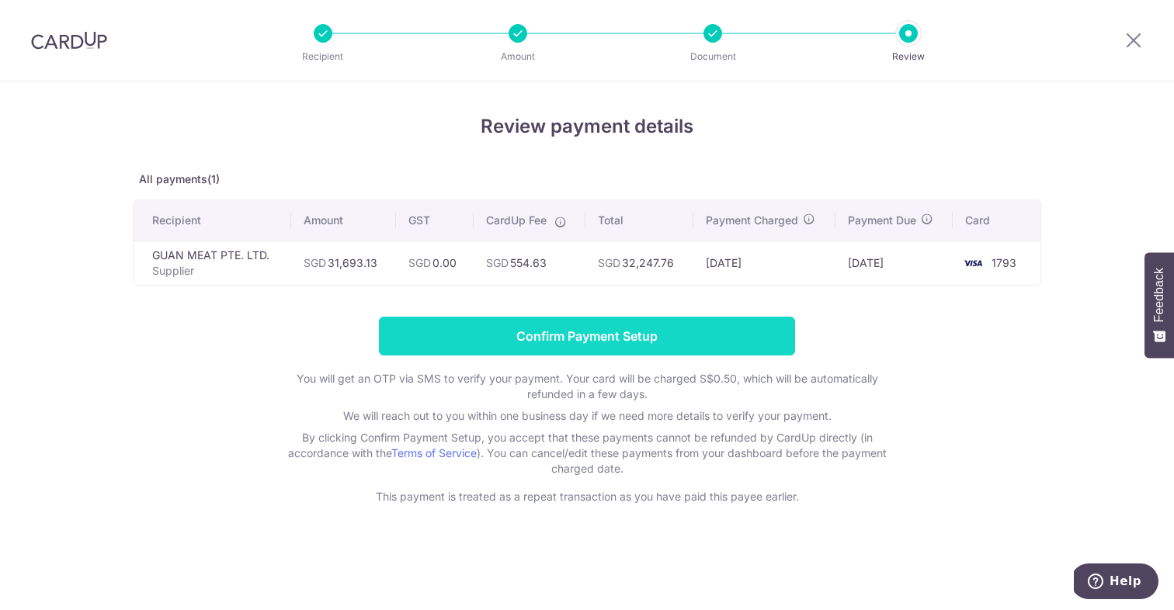
click at [545, 344] on input "Confirm Payment Setup" at bounding box center [587, 336] width 416 height 39
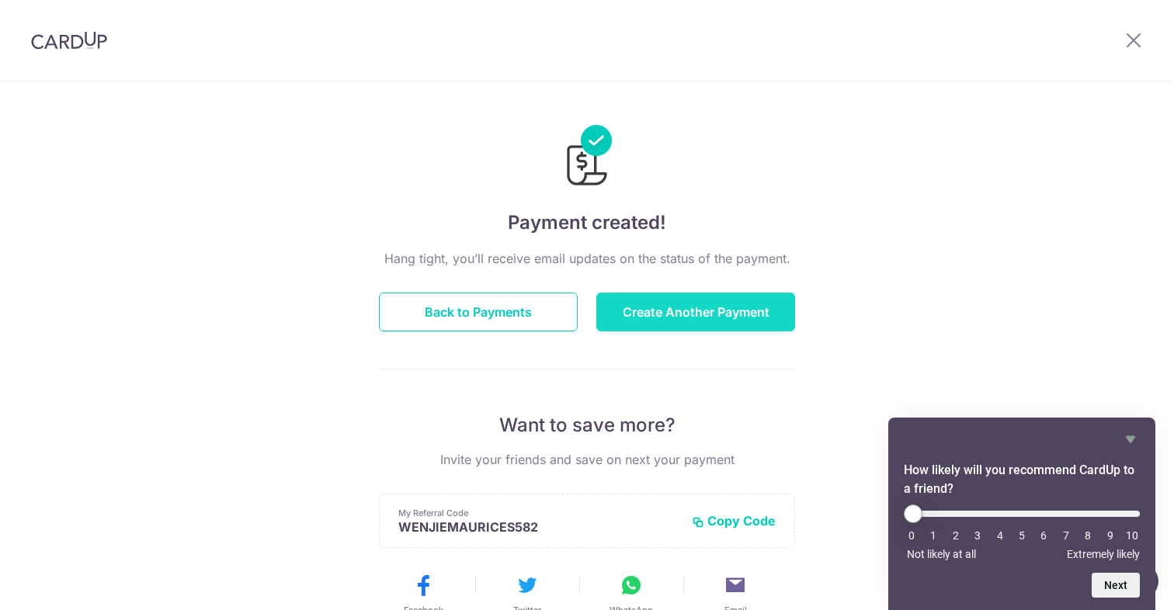
click at [651, 317] on button "Create Another Payment" at bounding box center [695, 312] width 199 height 39
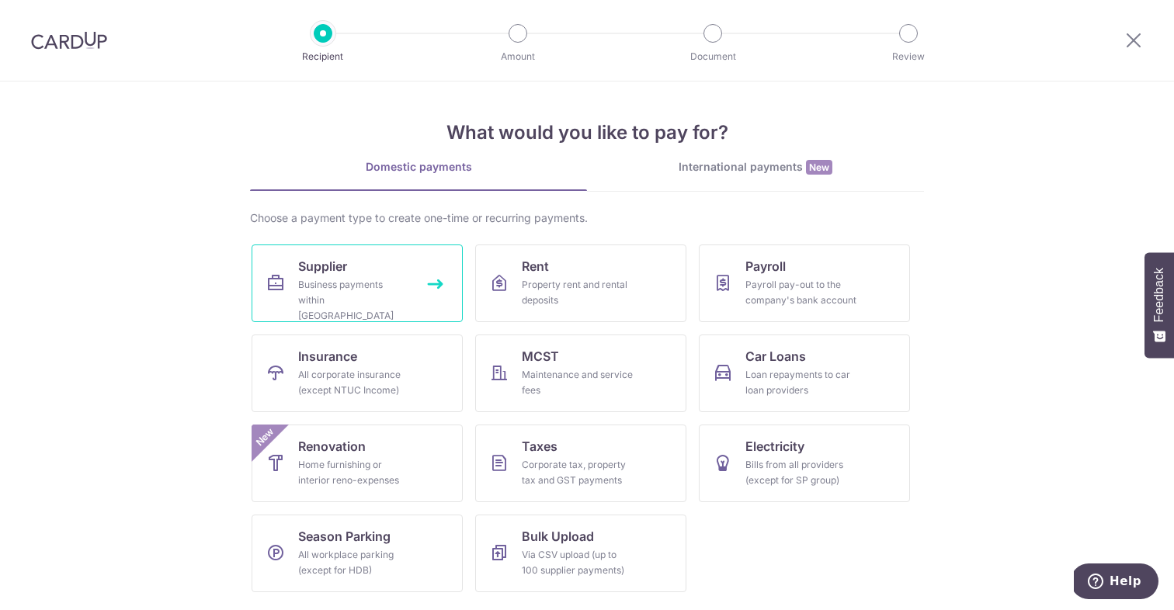
click at [283, 305] on link "Supplier Business payments within Singapore" at bounding box center [357, 284] width 211 height 78
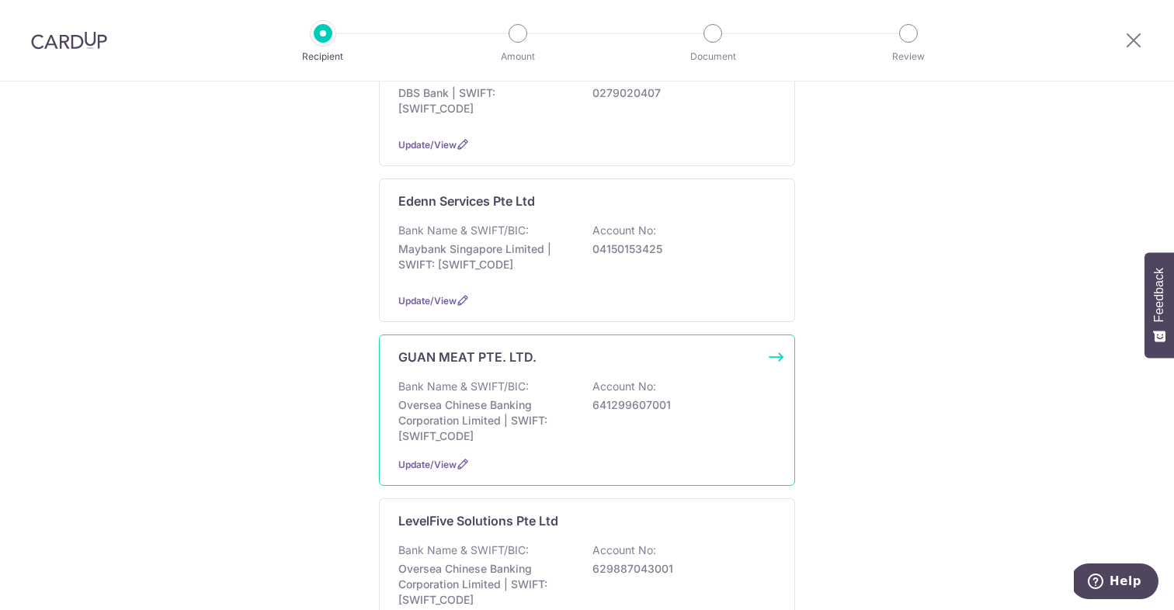
scroll to position [339, 0]
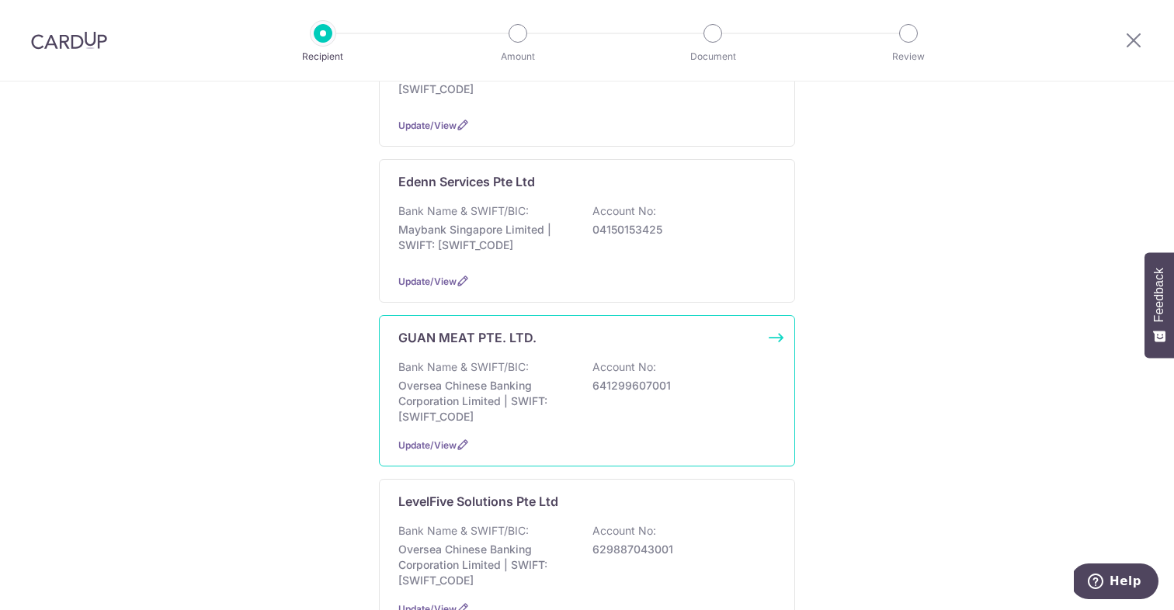
click at [477, 359] on p "Bank Name & SWIFT/BIC:" at bounding box center [463, 367] width 130 height 16
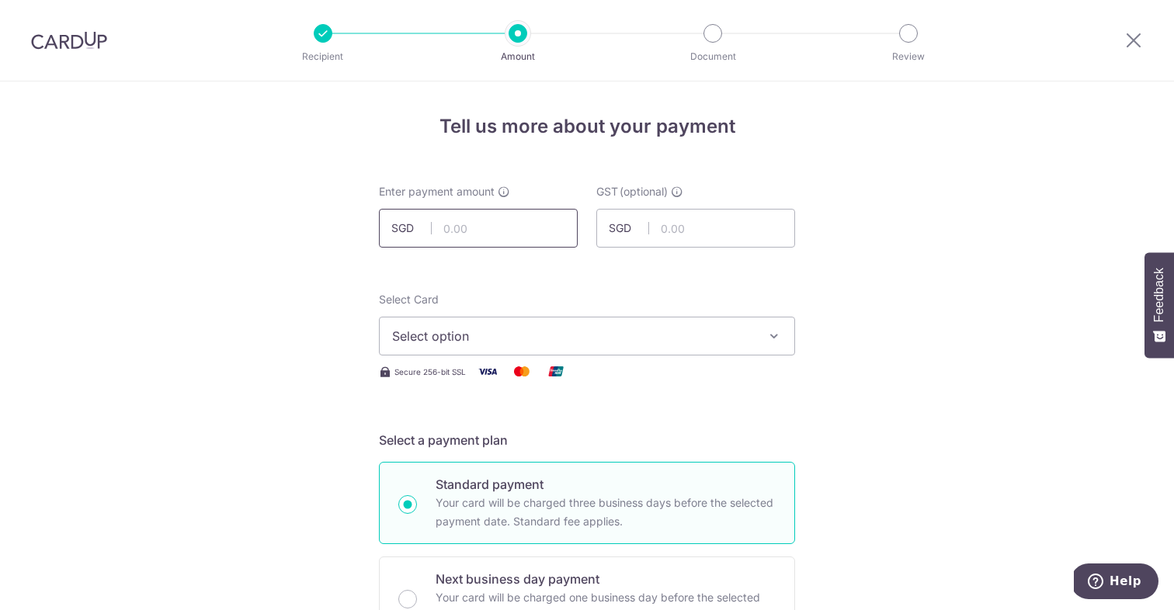
click at [452, 224] on input "text" at bounding box center [478, 228] width 199 height 39
type input "1,124.13"
drag, startPoint x: 651, startPoint y: 334, endPoint x: 631, endPoint y: 338, distance: 20.6
click at [651, 334] on span "Select option" at bounding box center [573, 336] width 362 height 19
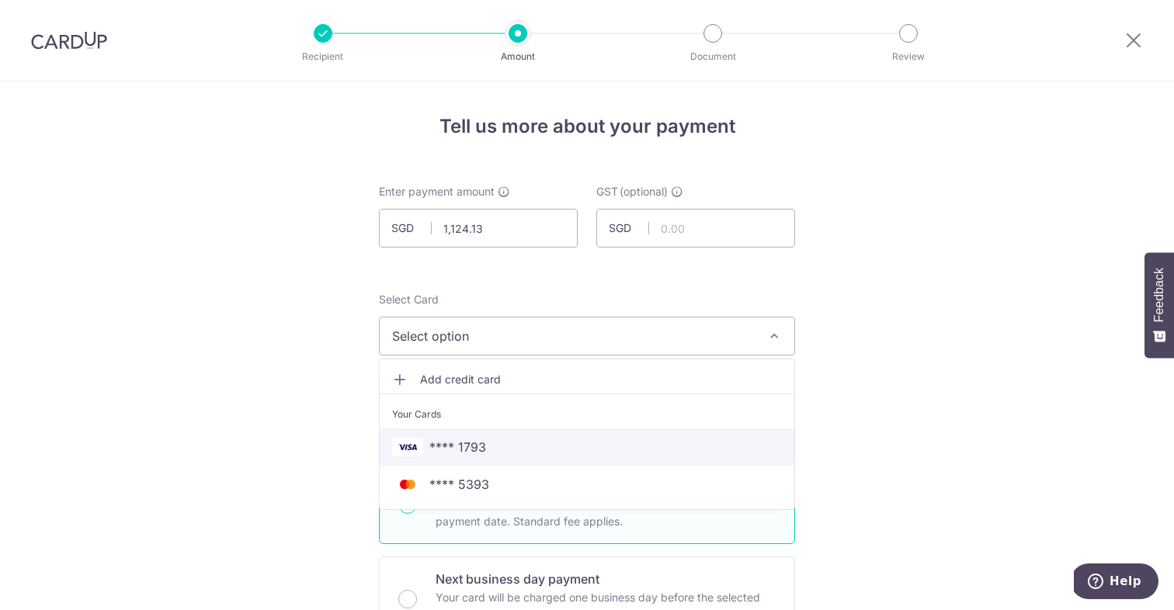
click at [520, 454] on span "**** 1793" at bounding box center [587, 447] width 390 height 19
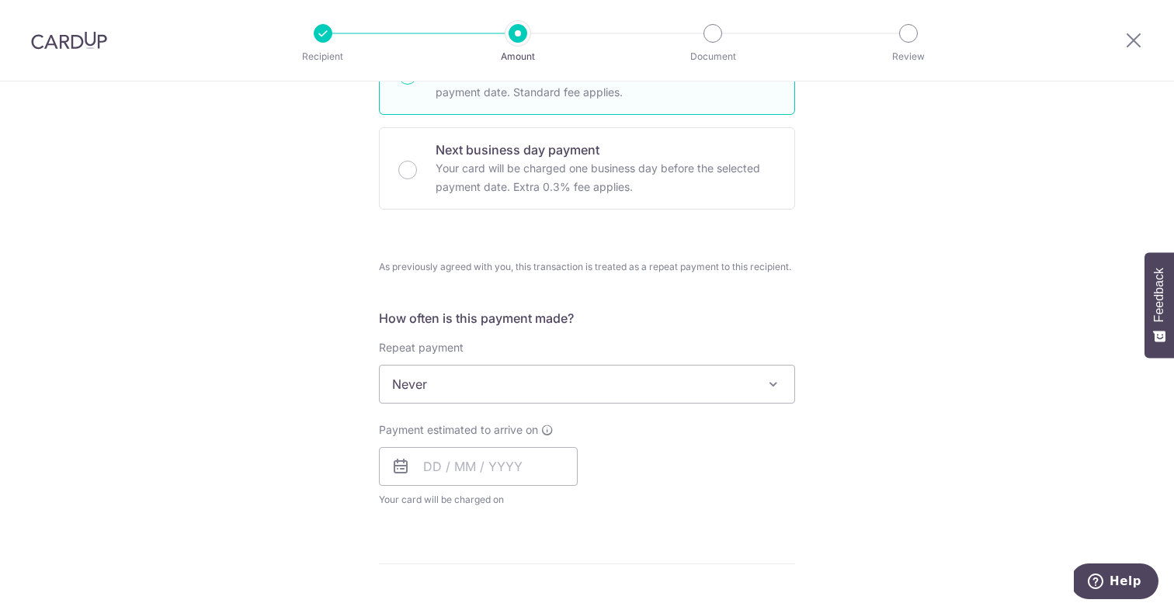
scroll to position [534, 0]
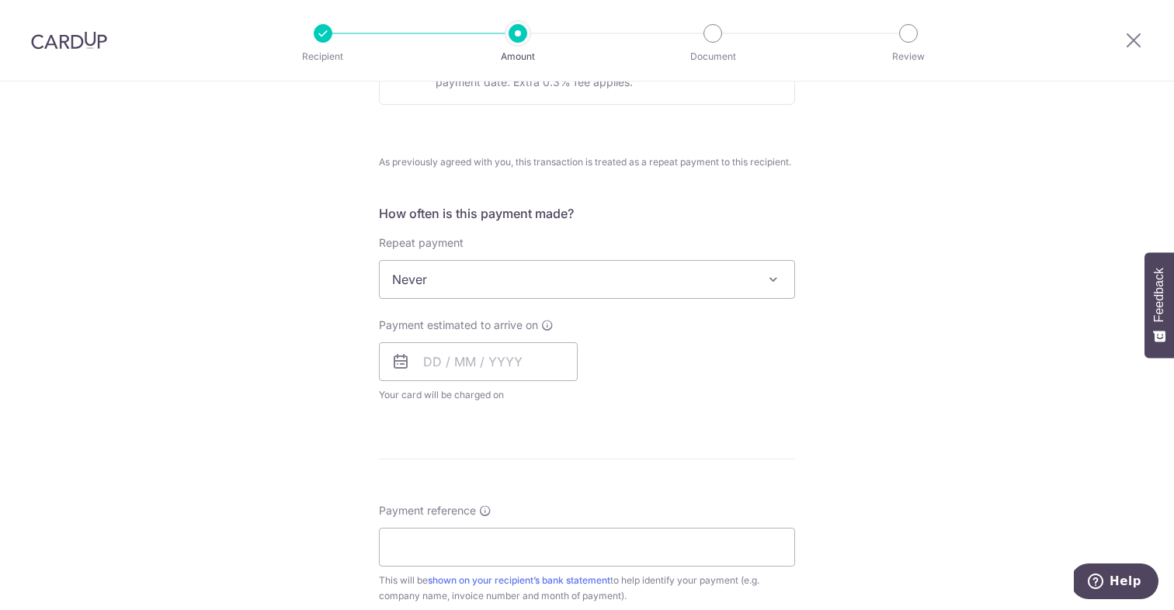
click at [460, 294] on span "Never" at bounding box center [587, 279] width 415 height 37
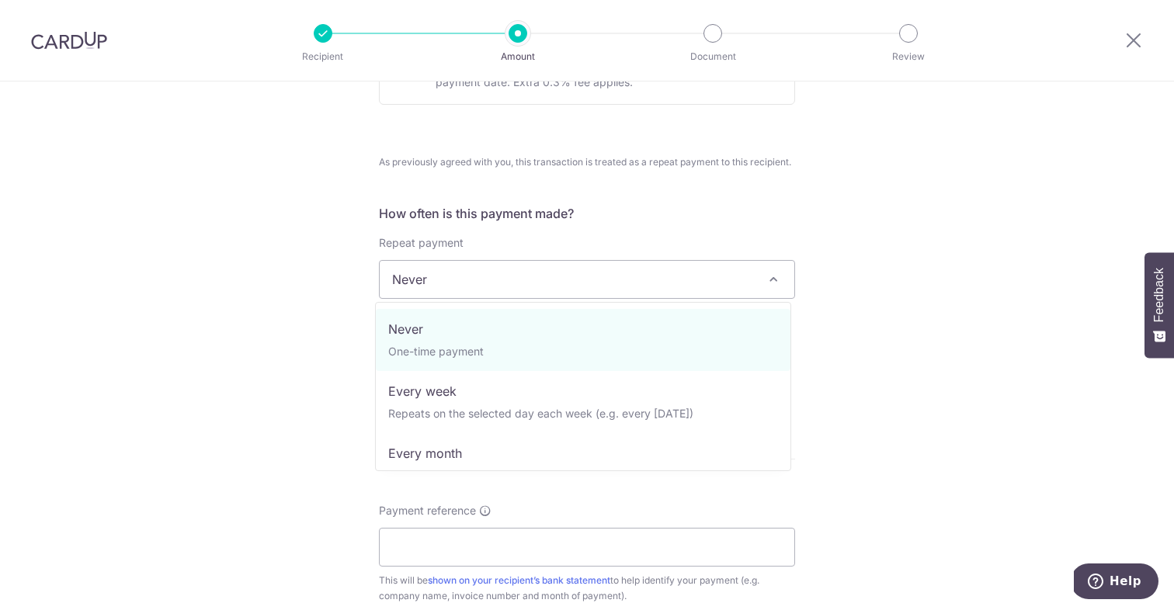
click at [253, 304] on div "Tell us more about your payment Enter payment amount SGD 1,124.13 1124.13 GST (…" at bounding box center [587, 329] width 1174 height 1564
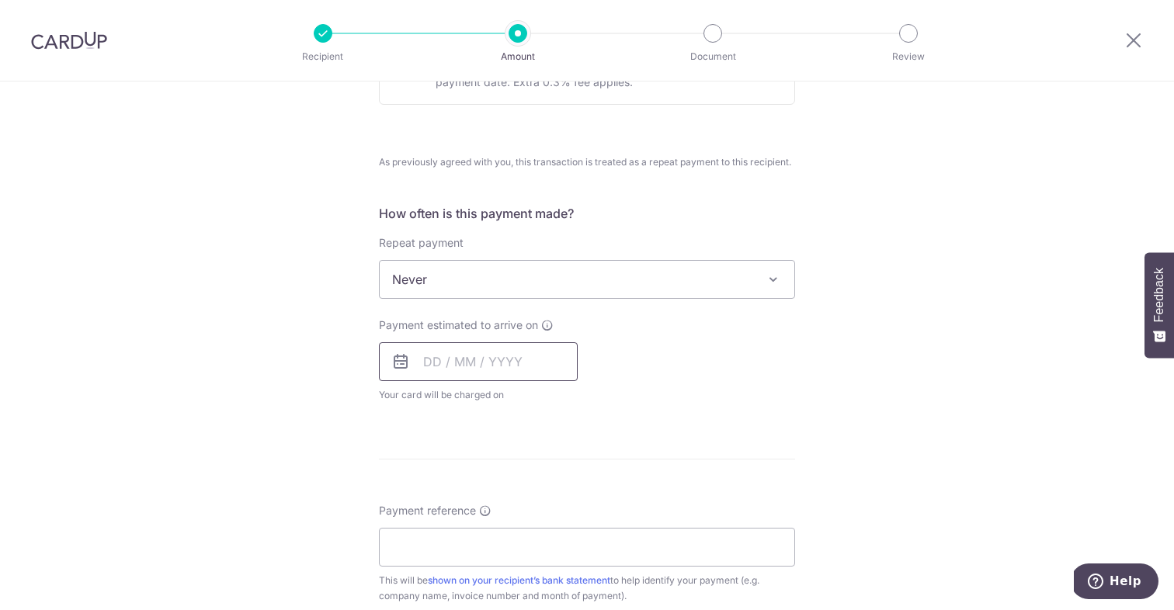
click at [415, 352] on input "text" at bounding box center [478, 361] width 199 height 39
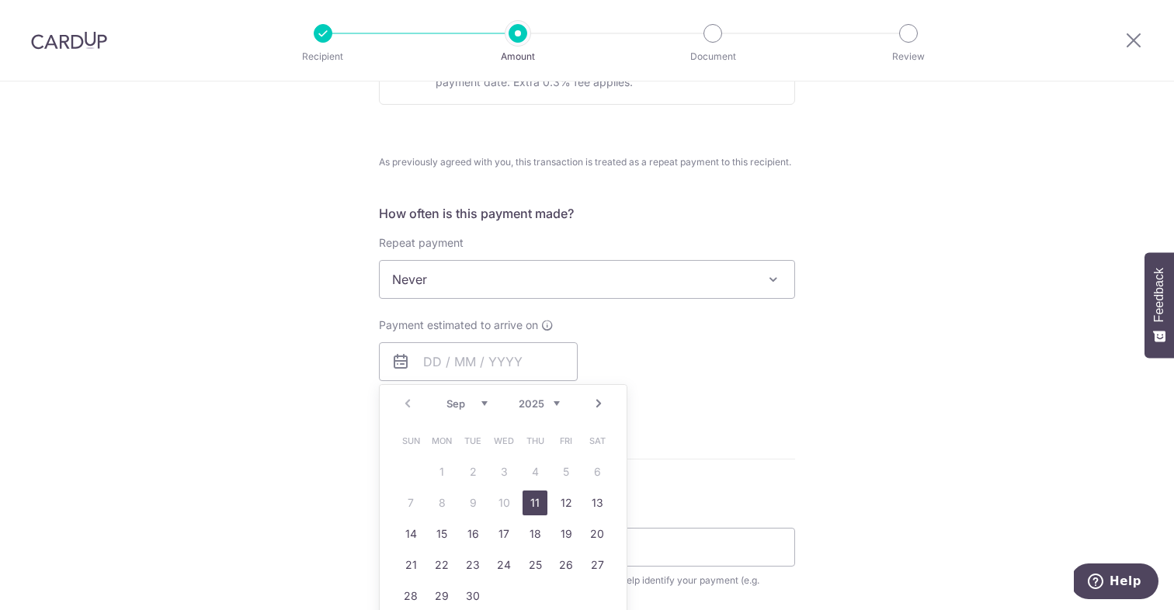
click at [528, 501] on link "11" at bounding box center [534, 503] width 25 height 25
type input "11/09/2025"
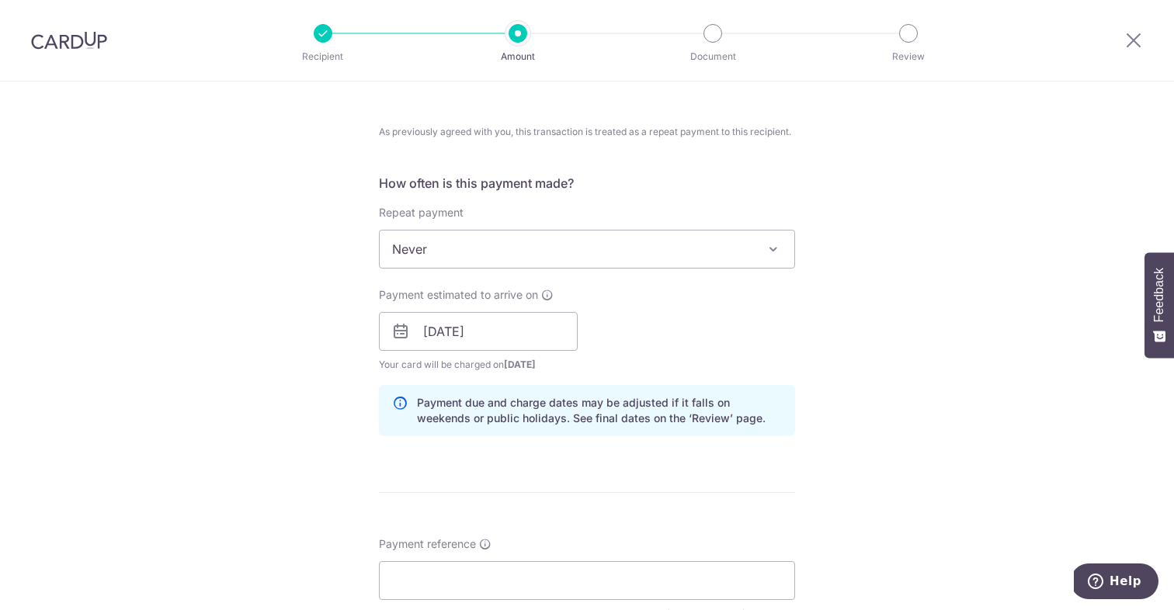
scroll to position [962, 0]
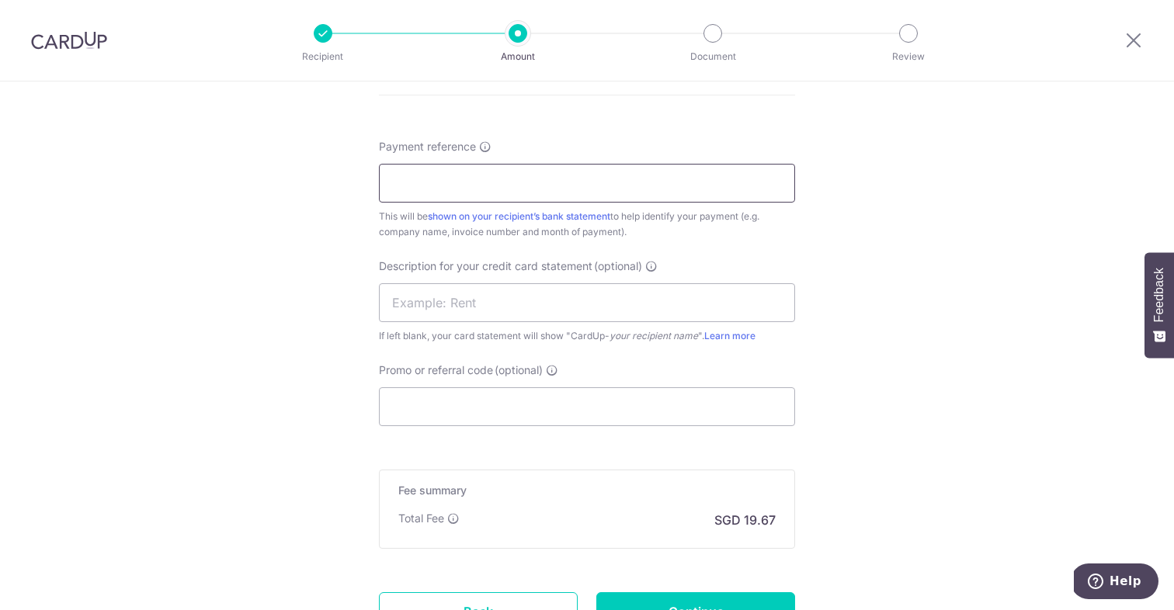
click at [446, 167] on input "Payment reference" at bounding box center [587, 183] width 416 height 39
click at [578, 182] on input "Guan Meat Pte Ltd Aug Invoice TBP" at bounding box center [587, 183] width 416 height 39
type input "Guan Meat Pte Ltd Aug Invoice SYEH"
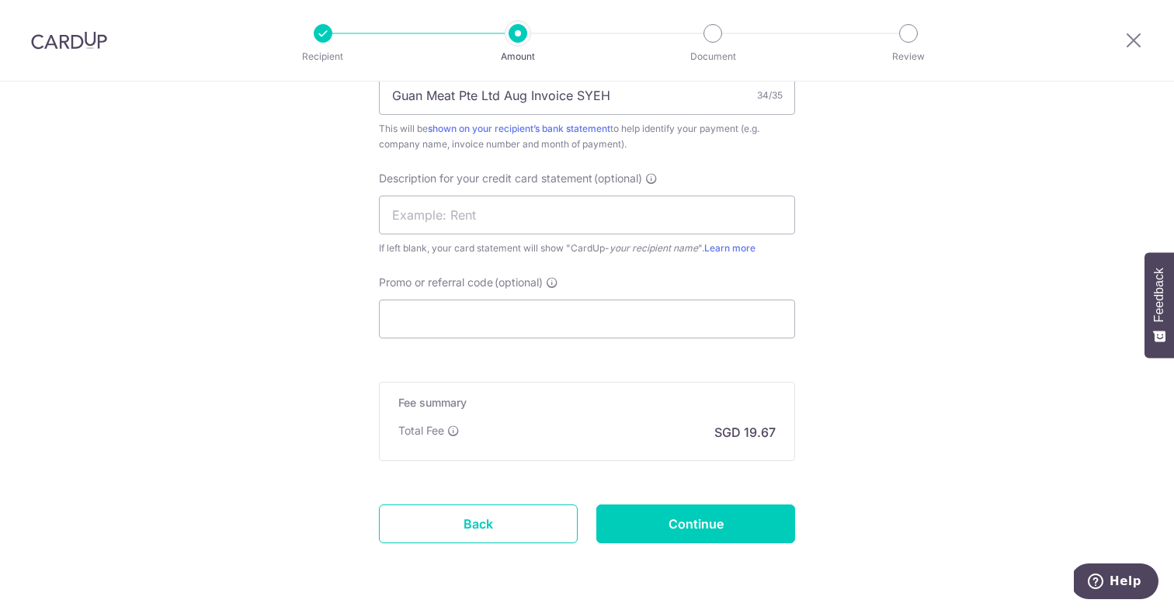
scroll to position [1099, 0]
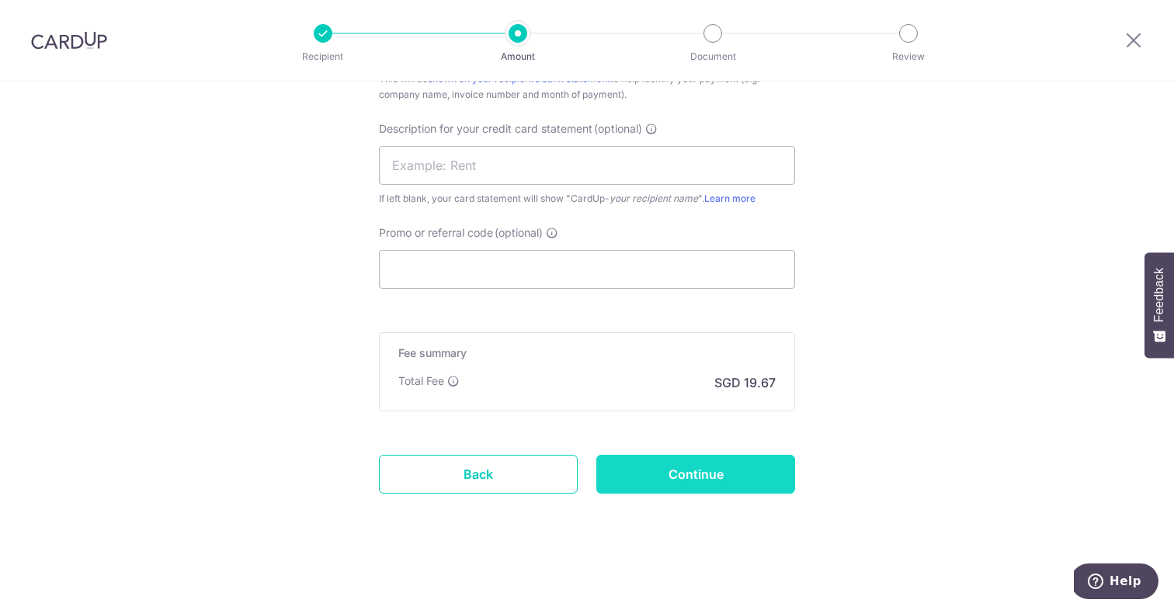
click at [628, 469] on input "Continue" at bounding box center [695, 474] width 199 height 39
type input "Create Schedule"
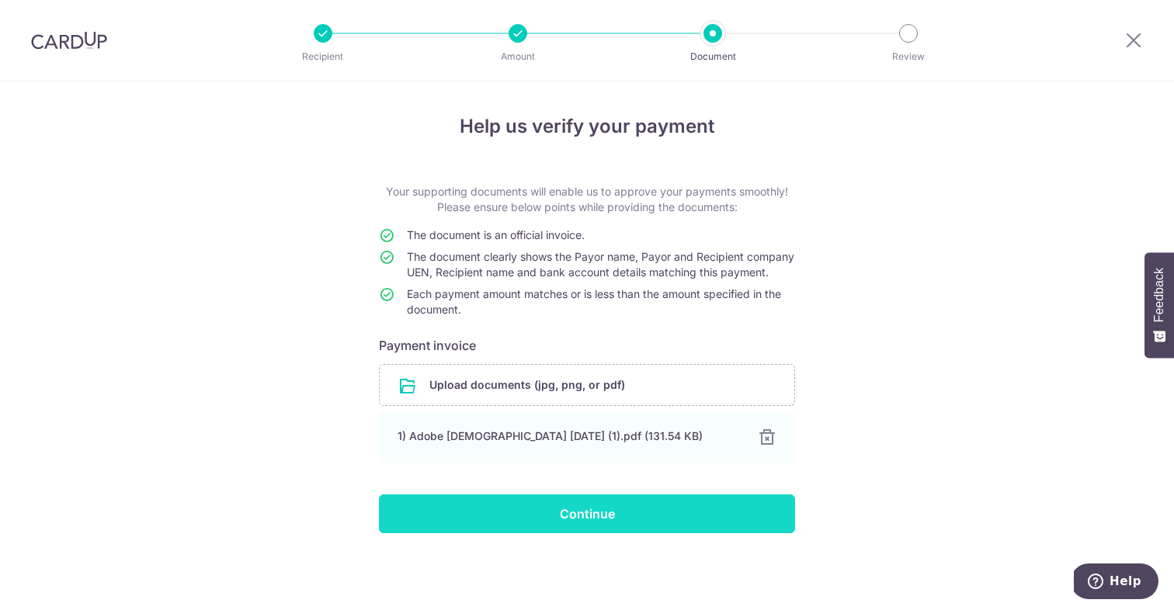
click at [520, 533] on input "Continue" at bounding box center [587, 513] width 416 height 39
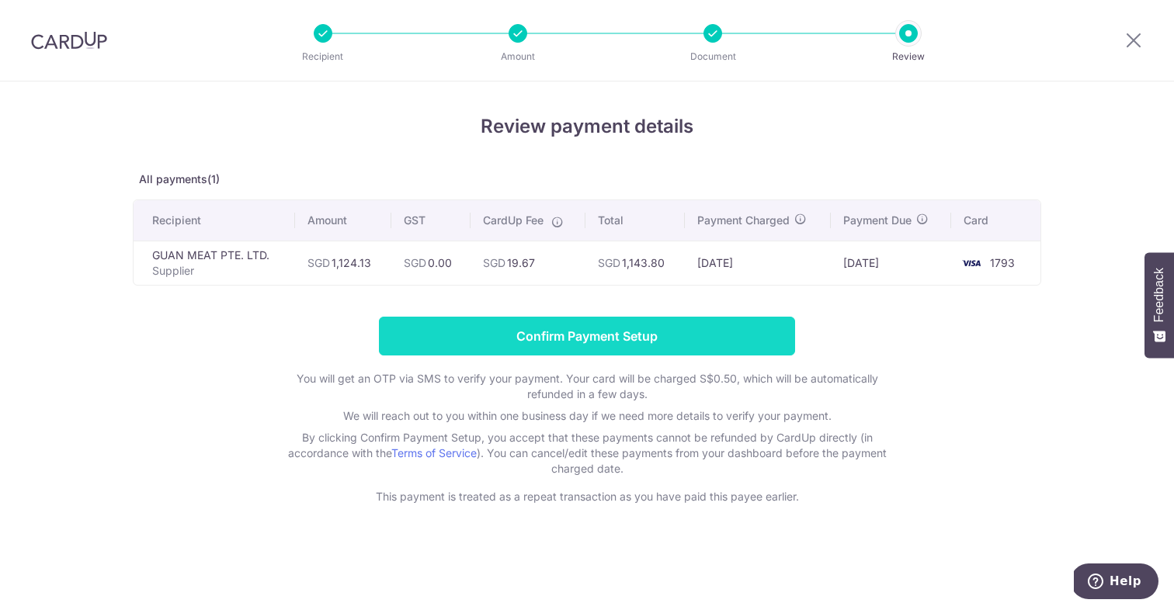
click at [510, 323] on input "Confirm Payment Setup" at bounding box center [587, 336] width 416 height 39
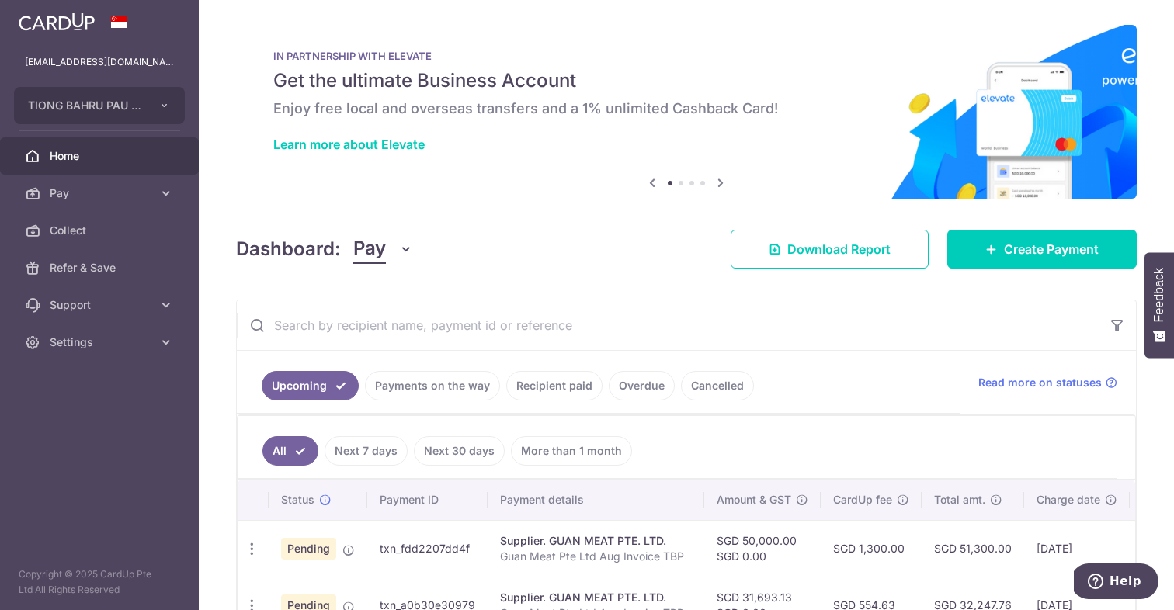
click at [757, 367] on ul "Upcoming Payments on the way Recipient paid Overdue Cancelled" at bounding box center [598, 382] width 723 height 63
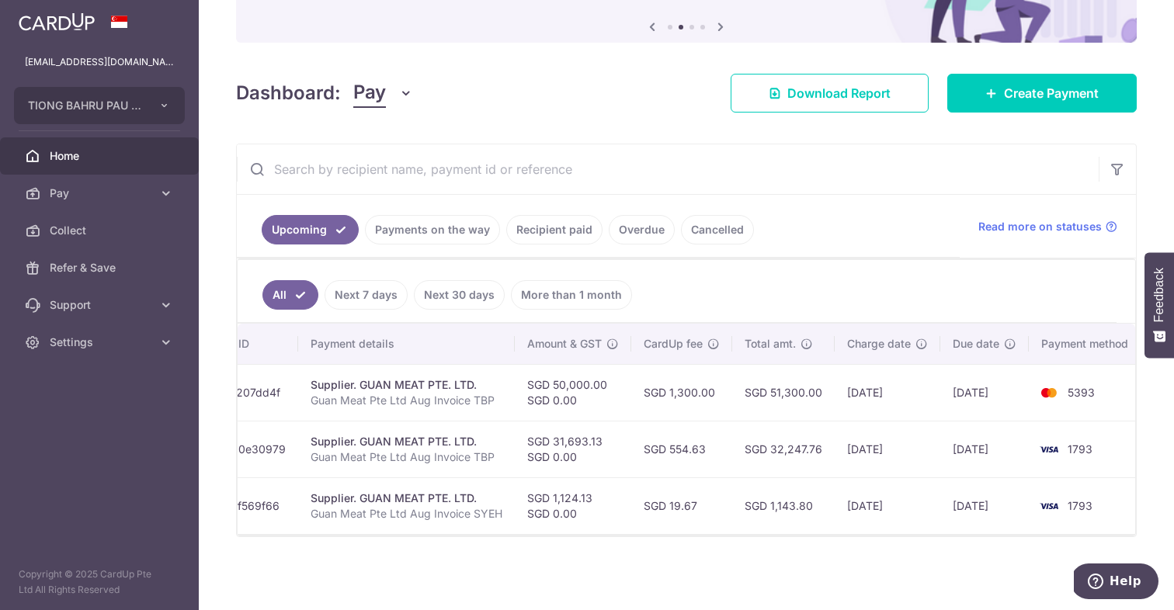
scroll to position [0, 200]
